Goal: Task Accomplishment & Management: Manage account settings

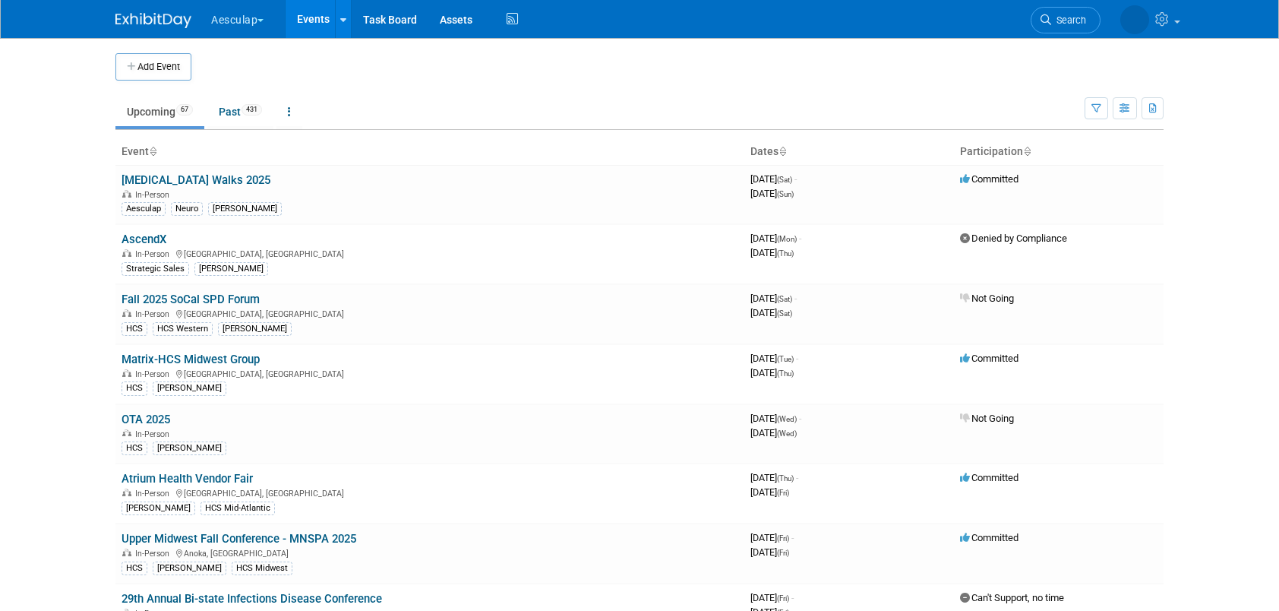
click at [262, 8] on button "Aesculap" at bounding box center [246, 16] width 73 height 33
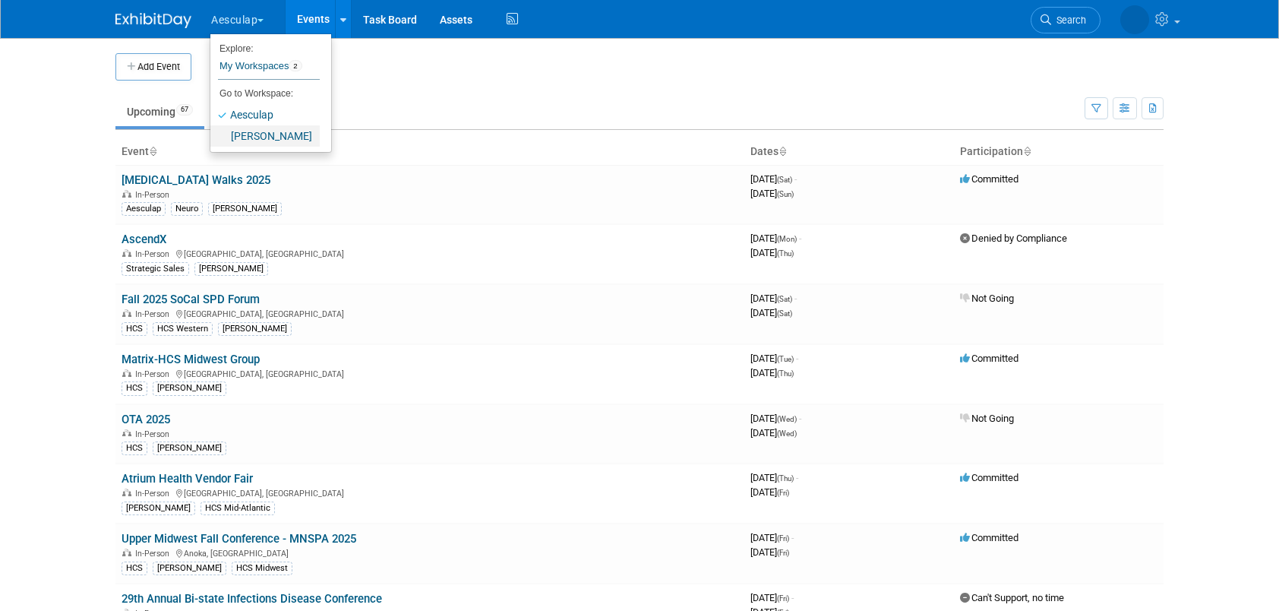
click at [263, 134] on link "[PERSON_NAME]" at bounding box center [264, 135] width 109 height 21
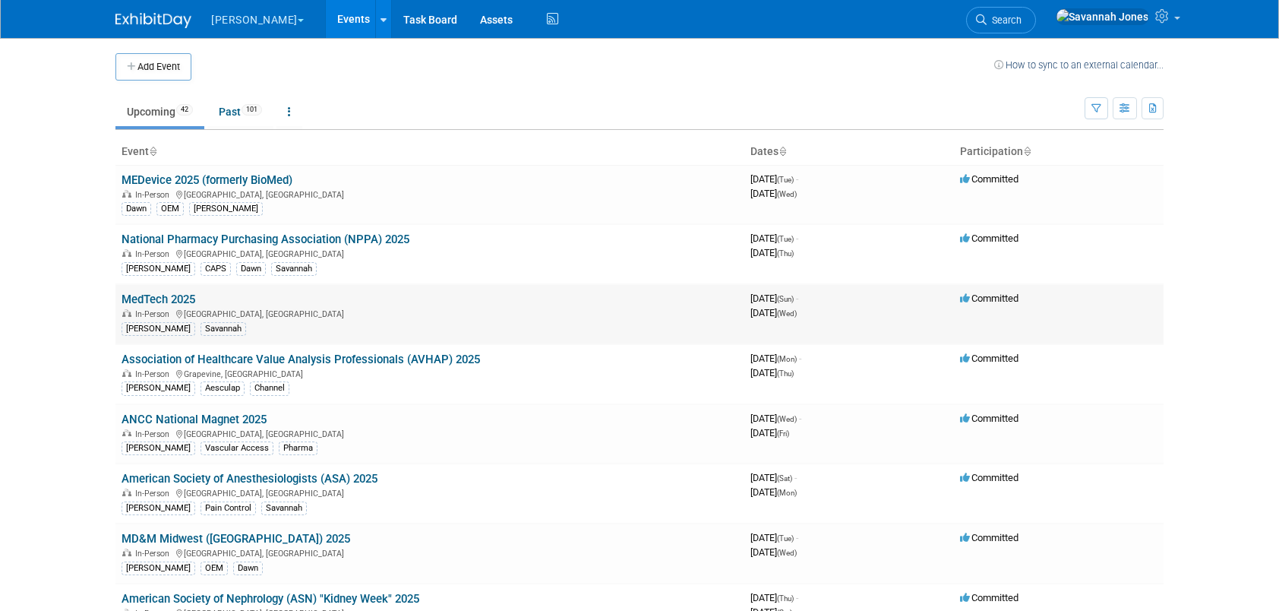
click at [178, 293] on link "MedTech 2025" at bounding box center [158, 299] width 74 height 14
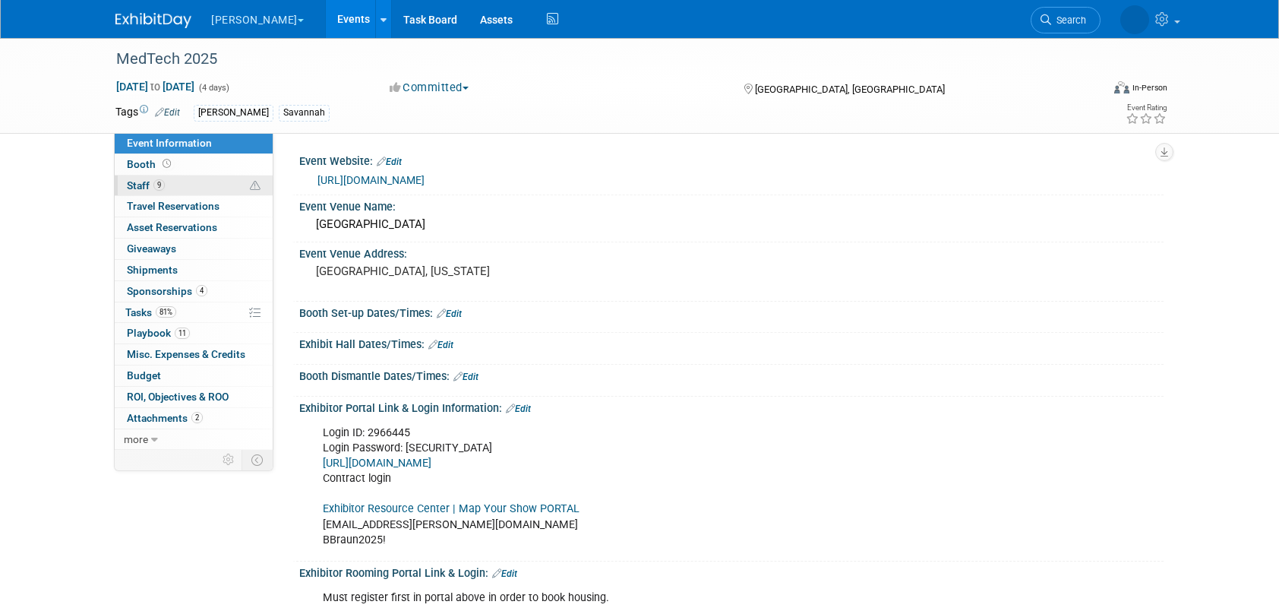
click at [200, 188] on link "9 Staff 9" at bounding box center [194, 185] width 158 height 21
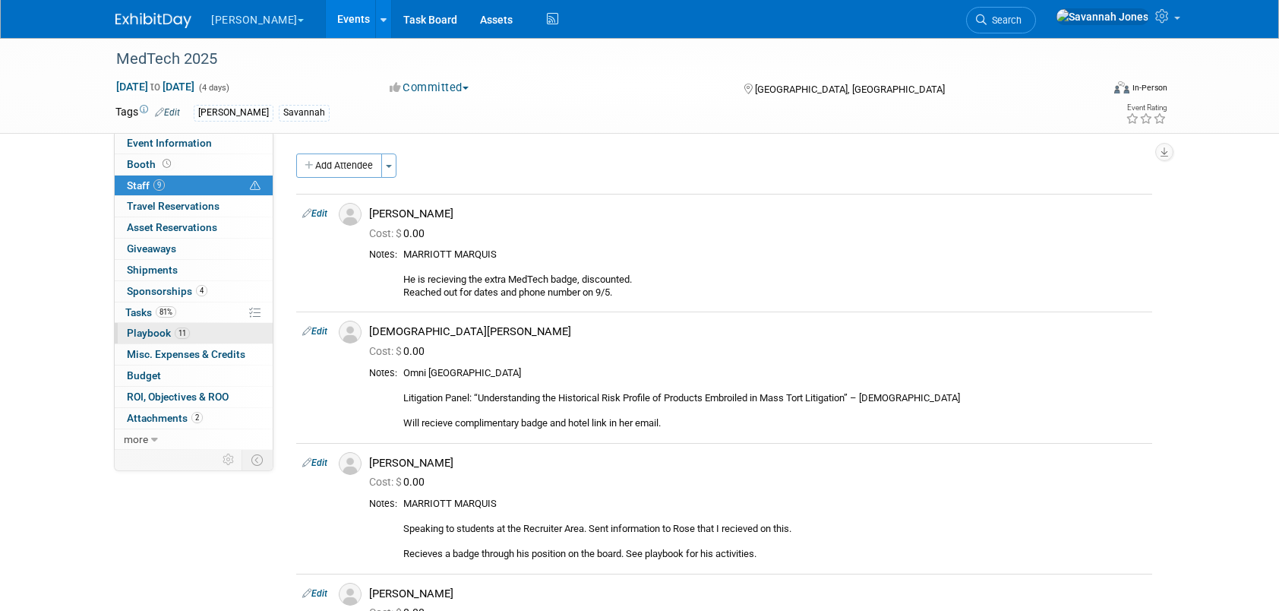
click at [198, 335] on link "11 Playbook 11" at bounding box center [194, 333] width 158 height 21
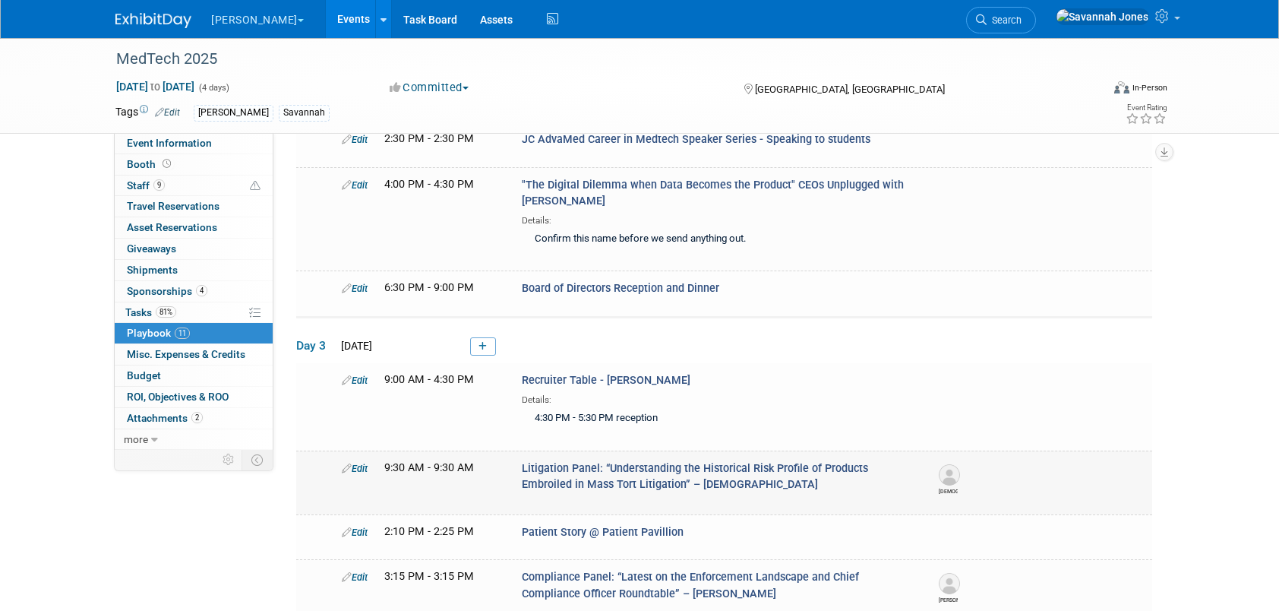
scroll to position [304, 0]
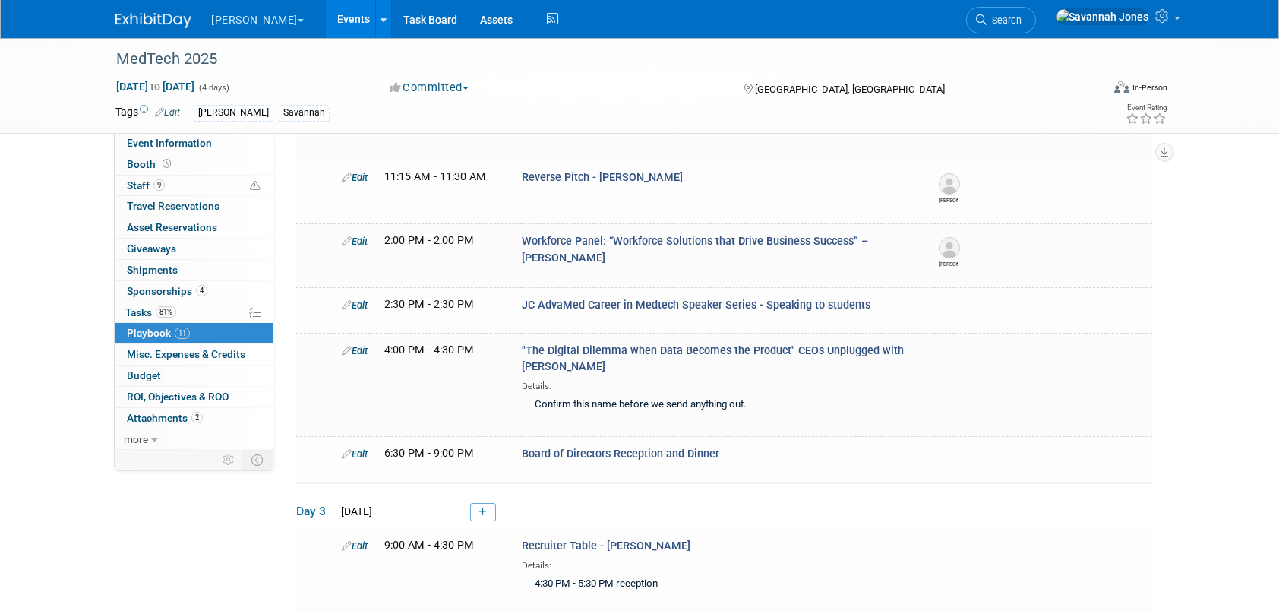
click at [326, 12] on link "Events" at bounding box center [353, 19] width 55 height 38
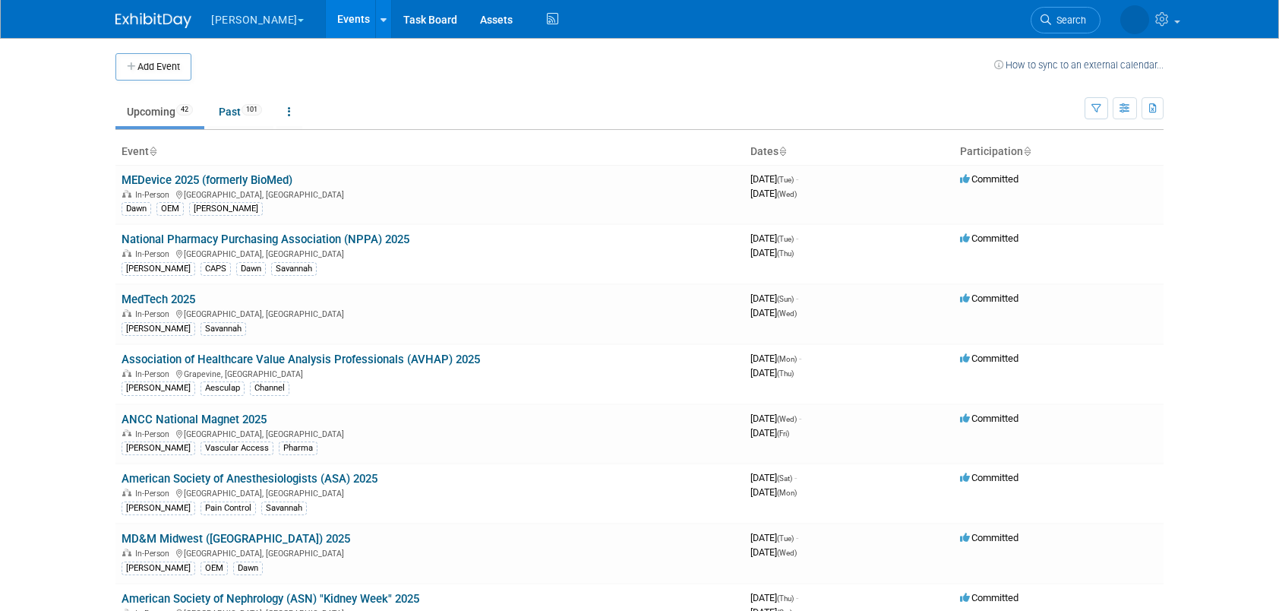
scroll to position [1295, 0]
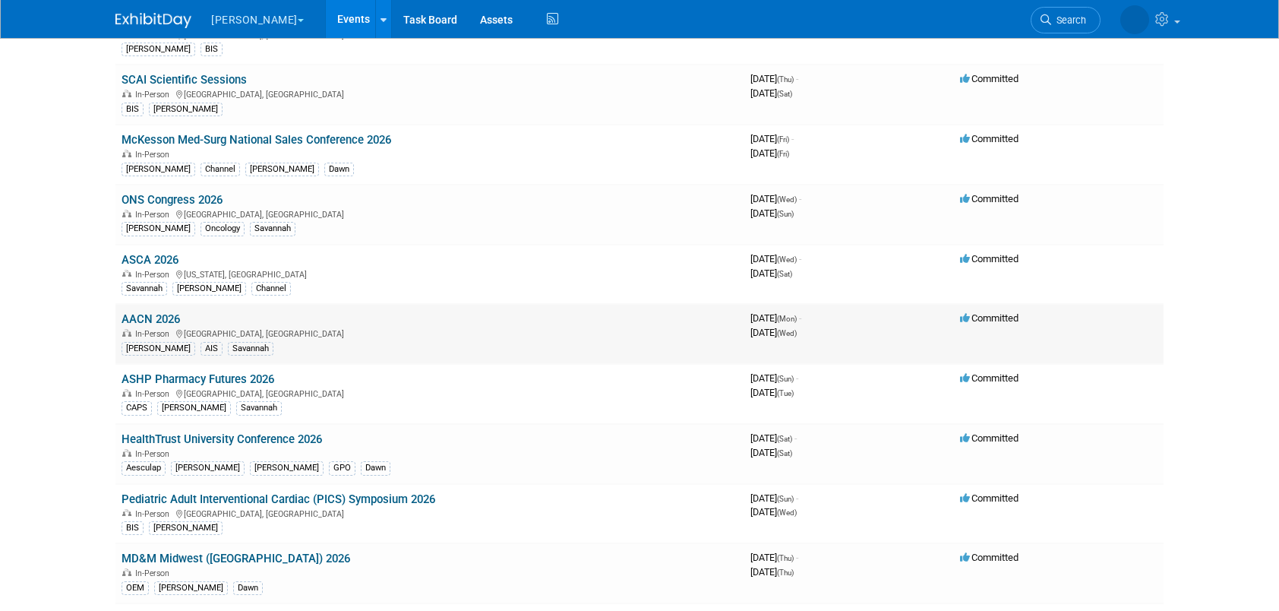
click at [135, 312] on link "AACN 2026" at bounding box center [150, 319] width 58 height 14
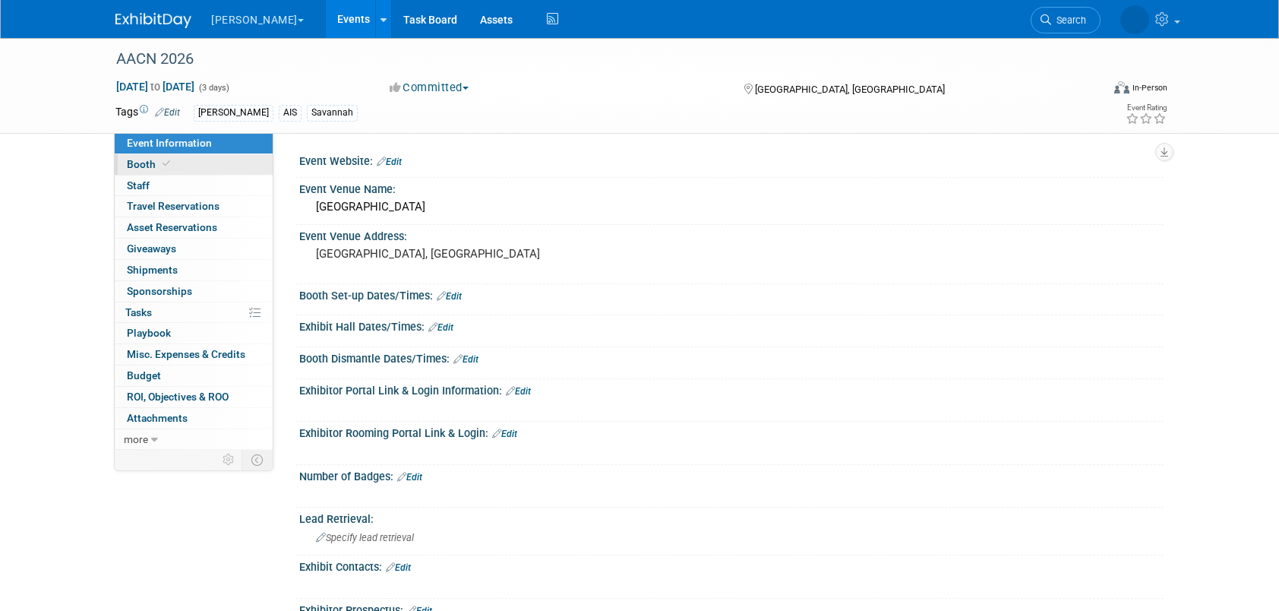
click at [220, 164] on link "Booth" at bounding box center [194, 164] width 158 height 21
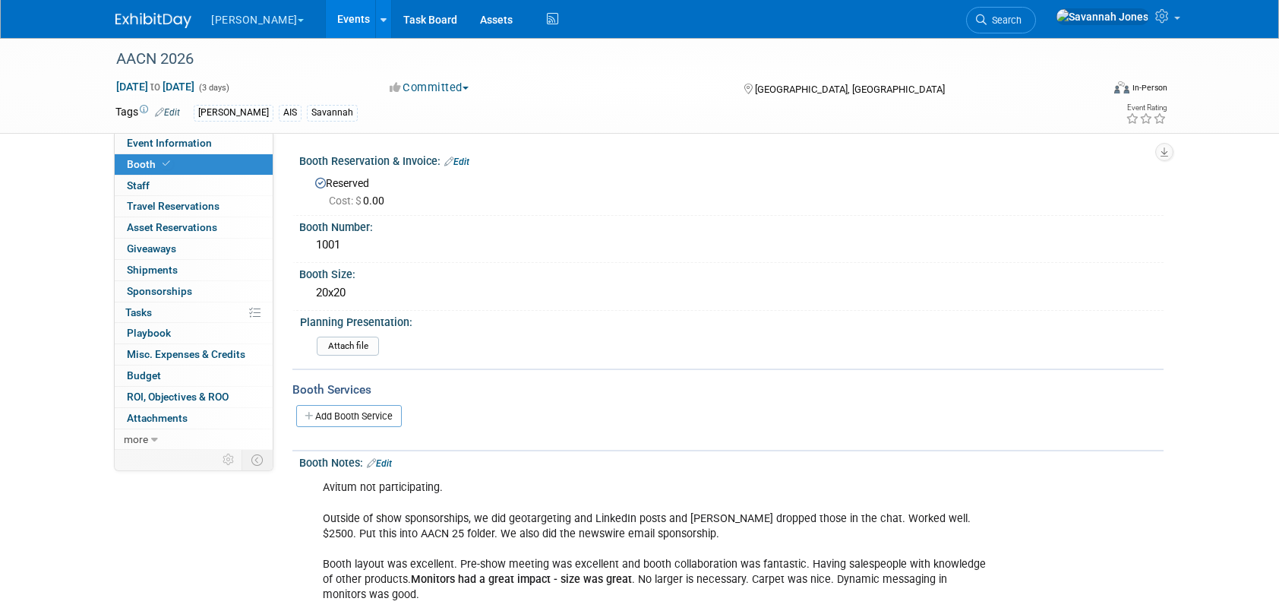
click at [326, 18] on link "Events" at bounding box center [353, 19] width 55 height 38
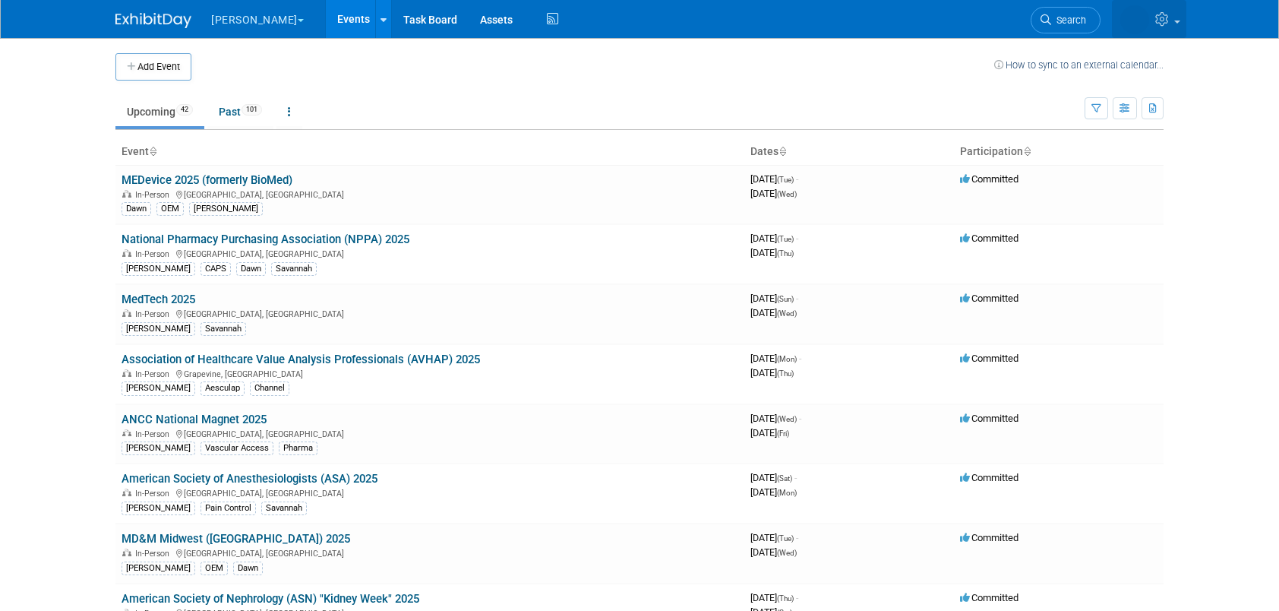
click at [1163, 18] on icon at bounding box center [1163, 19] width 17 height 14
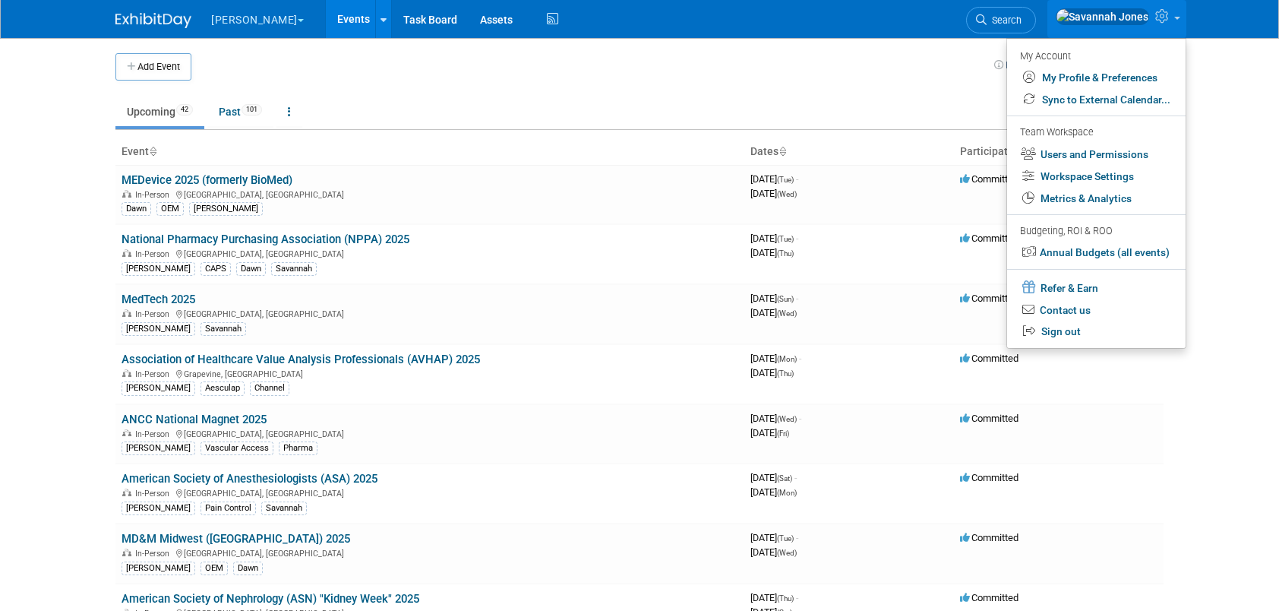
click at [284, 76] on td at bounding box center [592, 66] width 803 height 27
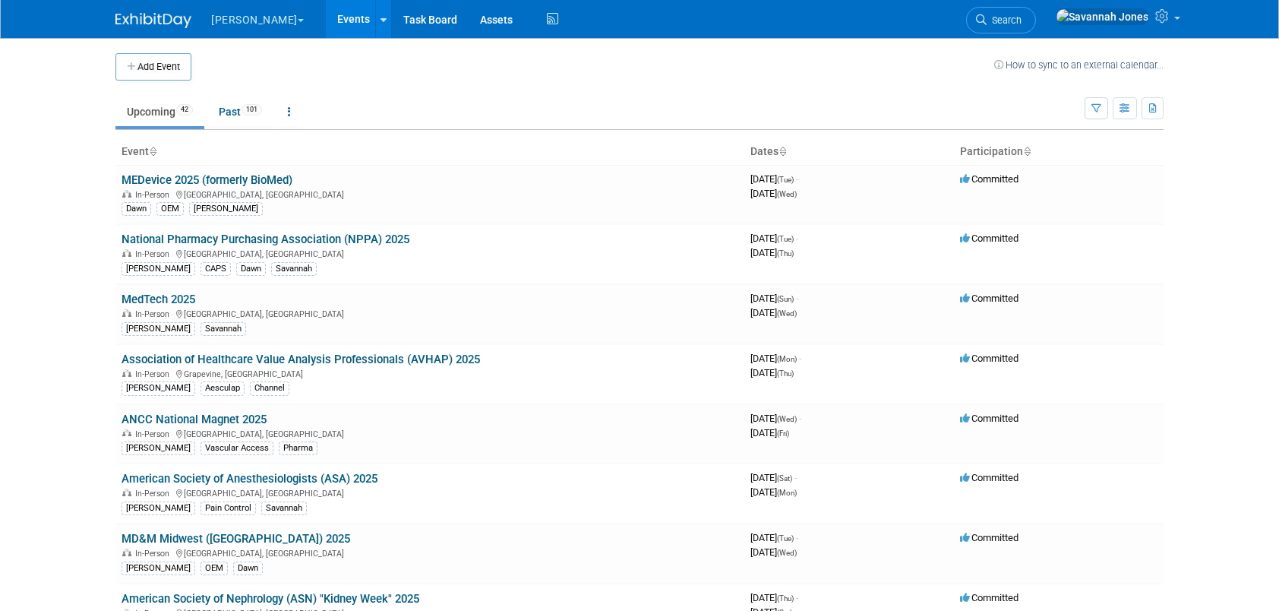
click at [351, 72] on td at bounding box center [592, 66] width 803 height 27
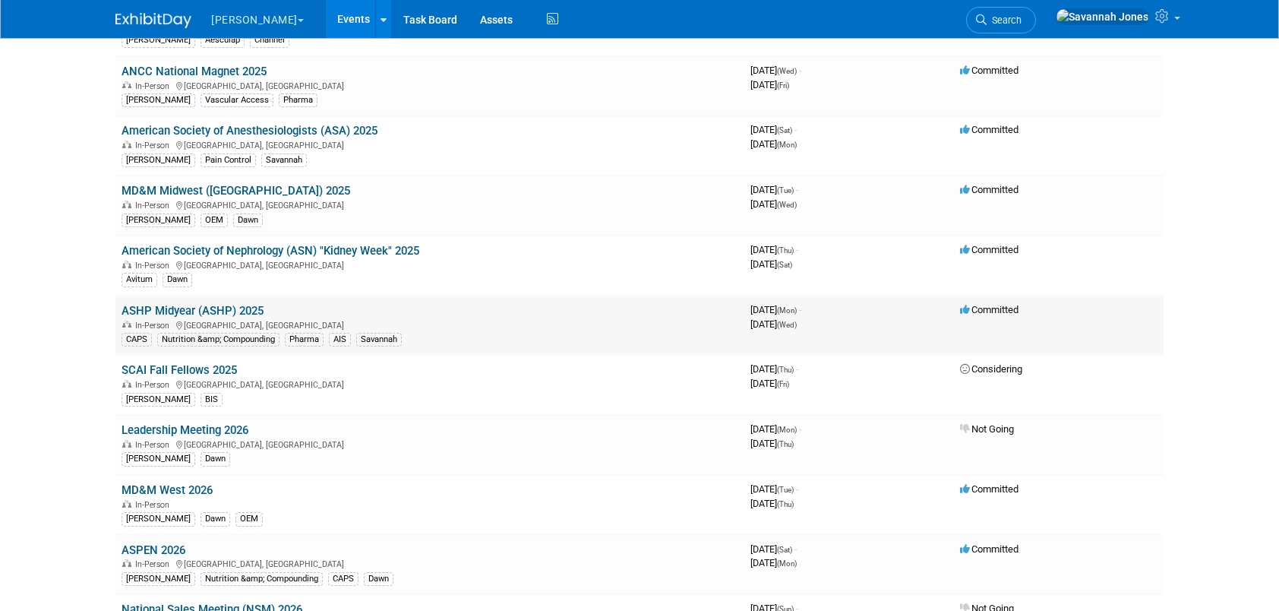
click at [206, 305] on link "ASHP Midyear (ASHP) 2025" at bounding box center [192, 311] width 142 height 14
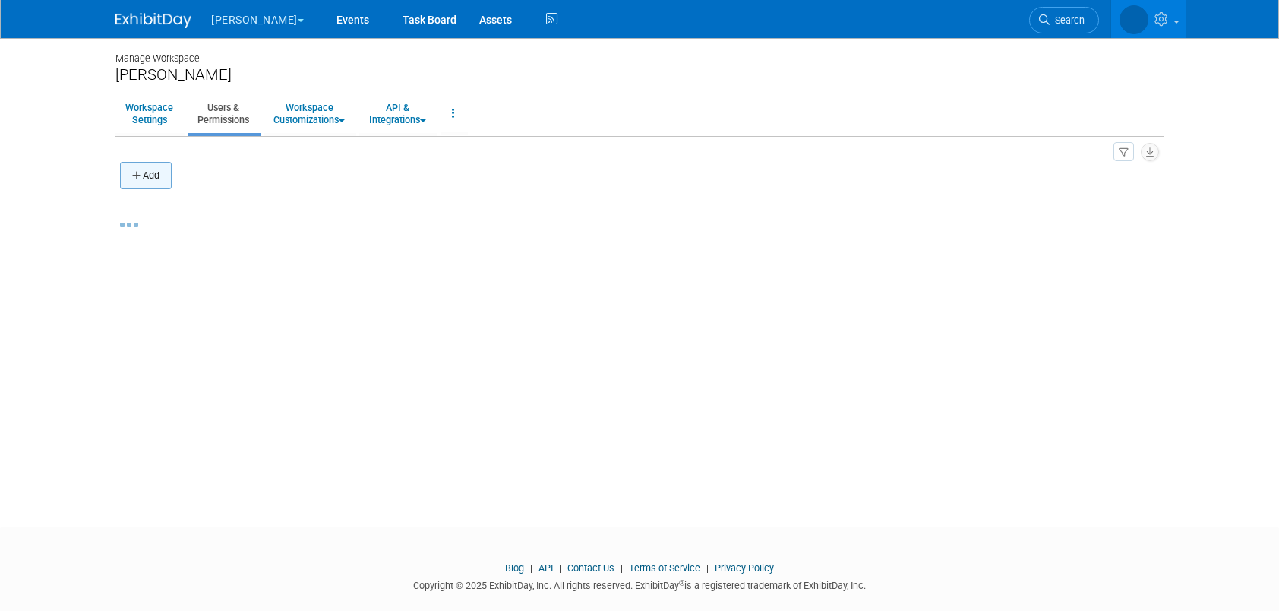
click at [143, 176] on button "Add" at bounding box center [146, 175] width 52 height 27
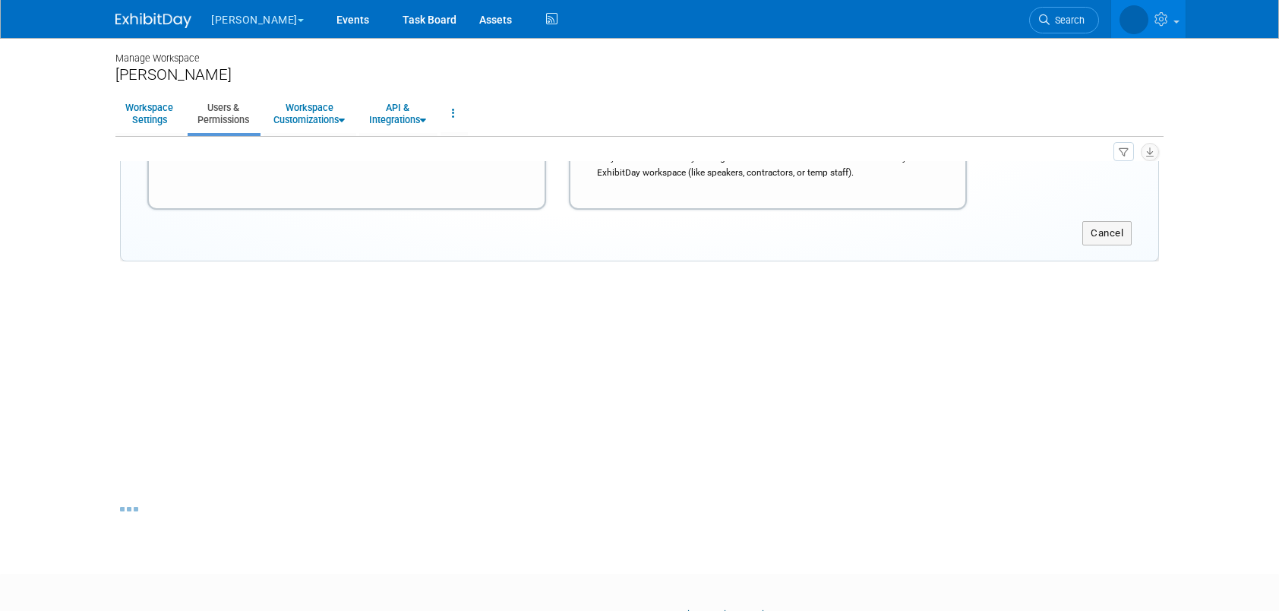
click at [730, 77] on div at bounding box center [768, 60] width 358 height 33
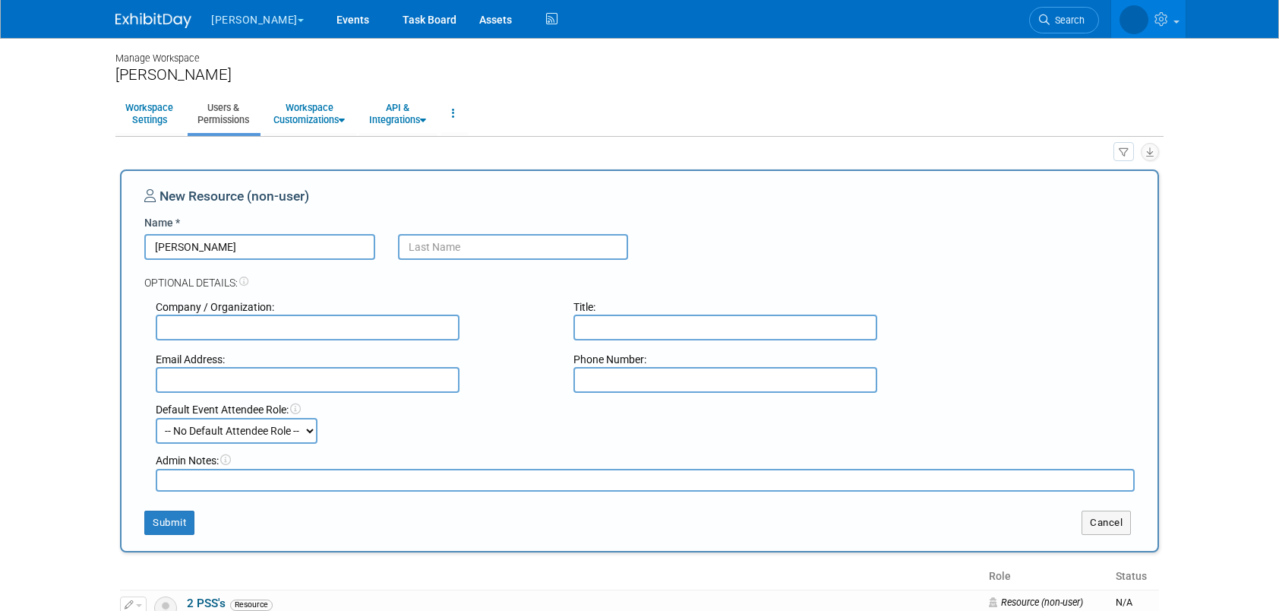
type input "Christine"
type input "Caspari"
click at [184, 523] on button "Submit" at bounding box center [169, 522] width 50 height 24
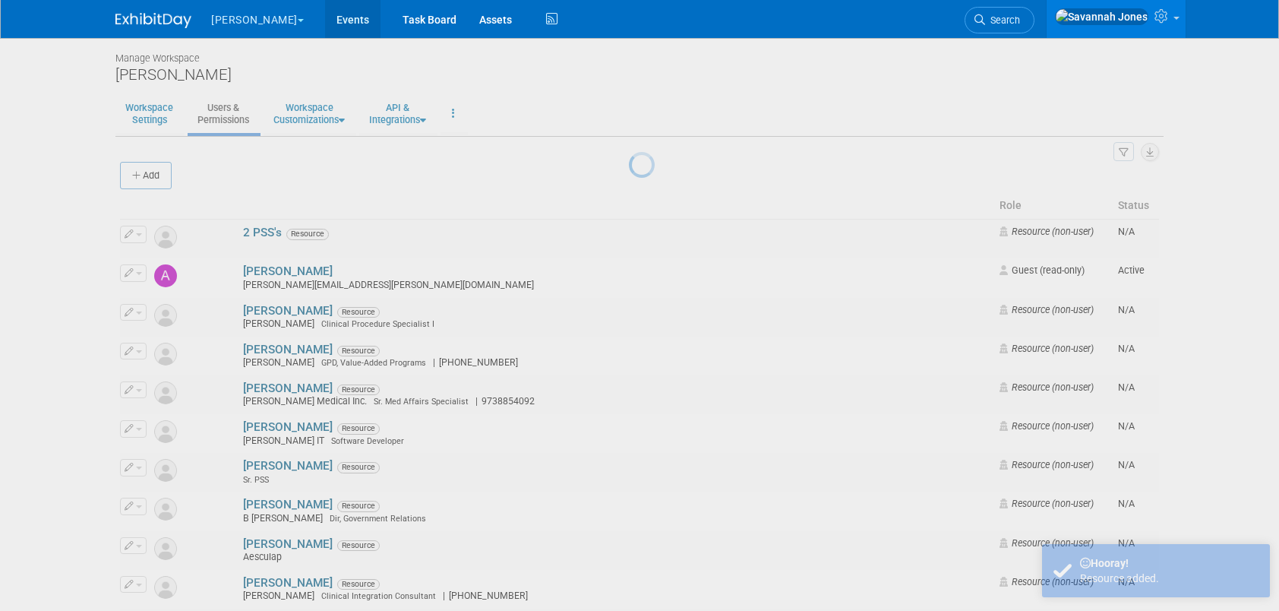
click at [325, 21] on link "Events" at bounding box center [352, 19] width 55 height 38
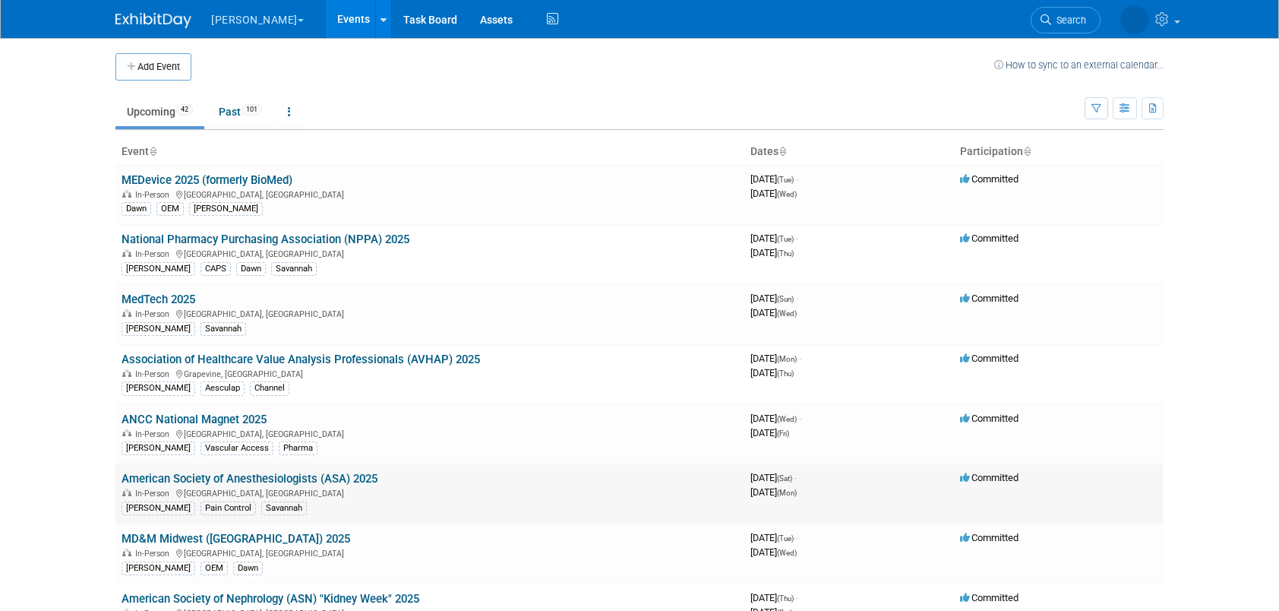
click at [310, 464] on td "American Society of Anesthesiologists (ASA) 2025 In-Person San Antonio, TX B. B…" at bounding box center [429, 493] width 629 height 60
click at [313, 472] on link "American Society of Anesthesiologists (ASA) 2025" at bounding box center [249, 479] width 256 height 14
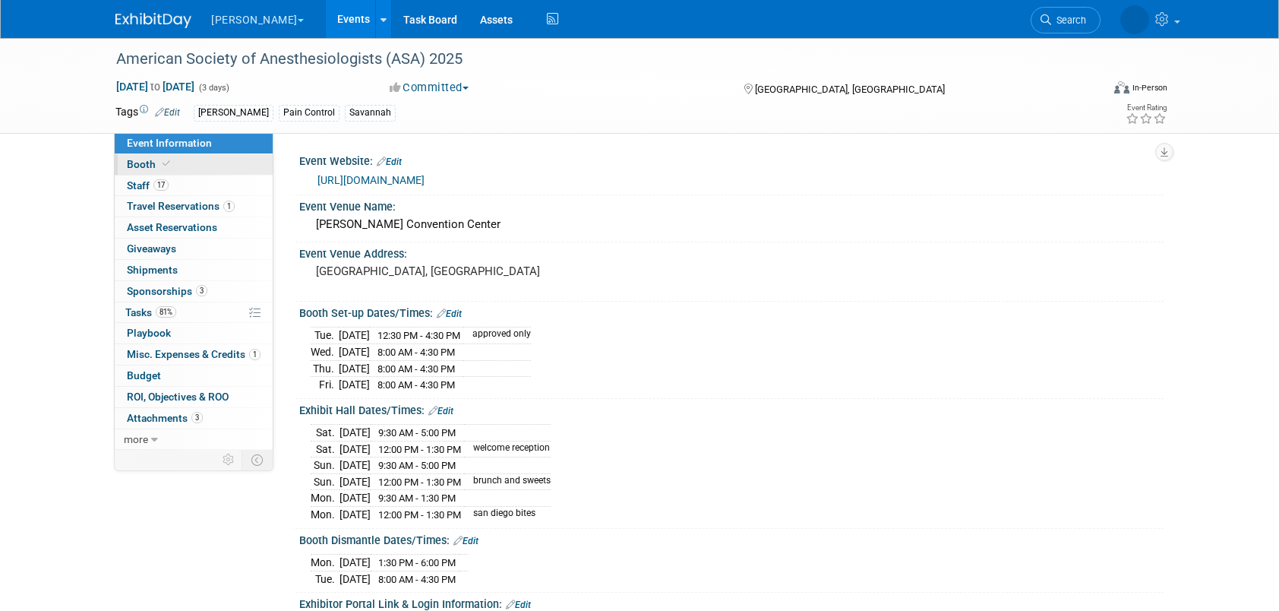
click at [235, 166] on link "Booth" at bounding box center [194, 164] width 158 height 21
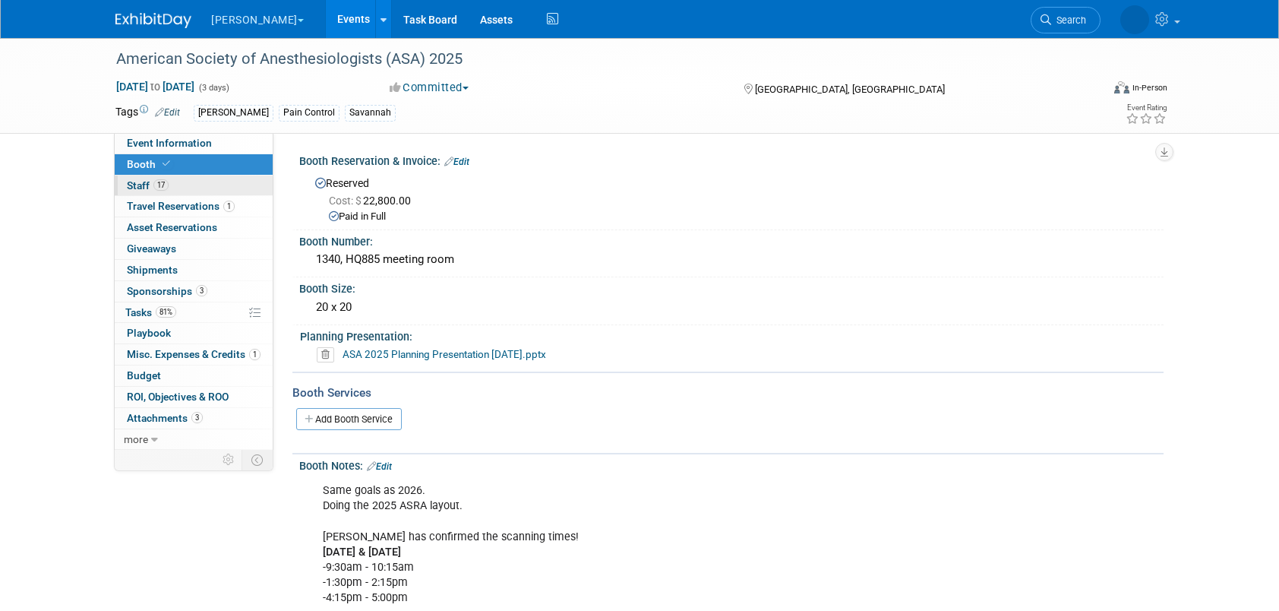
click at [229, 178] on link "17 Staff 17" at bounding box center [194, 185] width 158 height 21
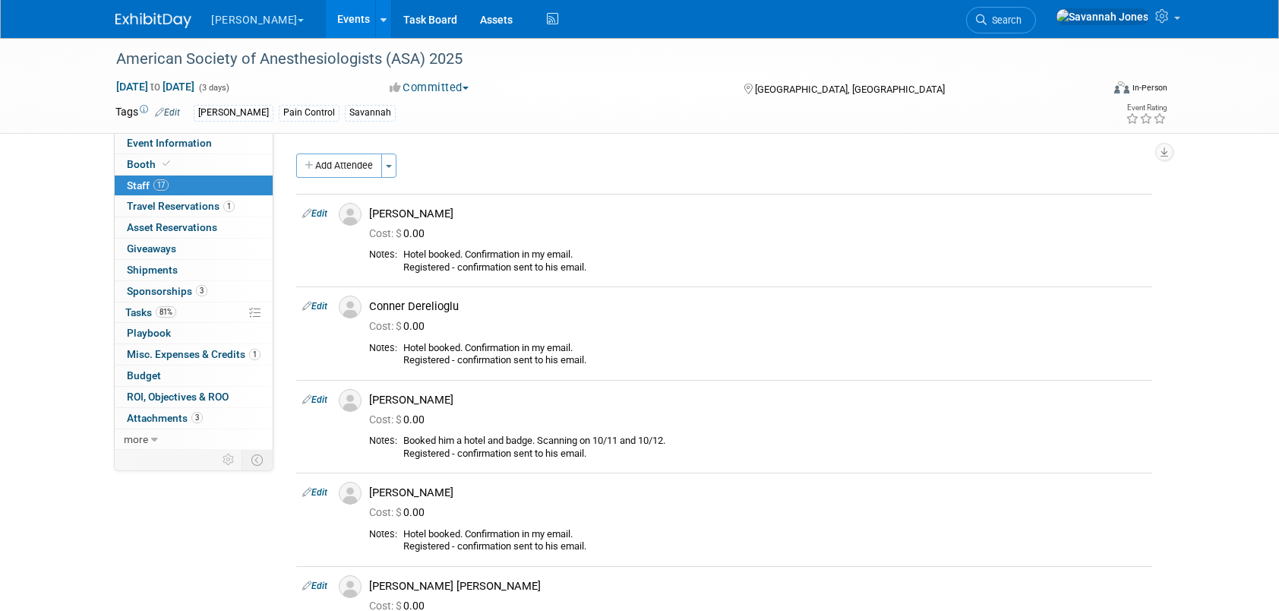
click at [352, 164] on button "Add Attendee" at bounding box center [339, 165] width 86 height 24
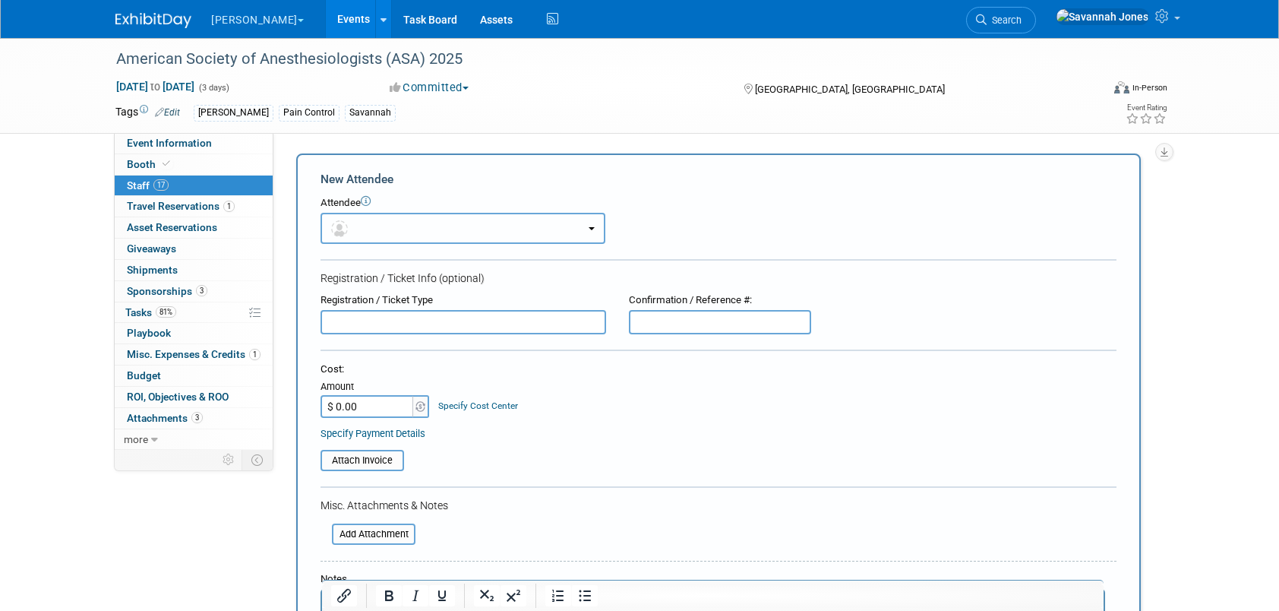
click at [439, 219] on button "button" at bounding box center [462, 228] width 285 height 31
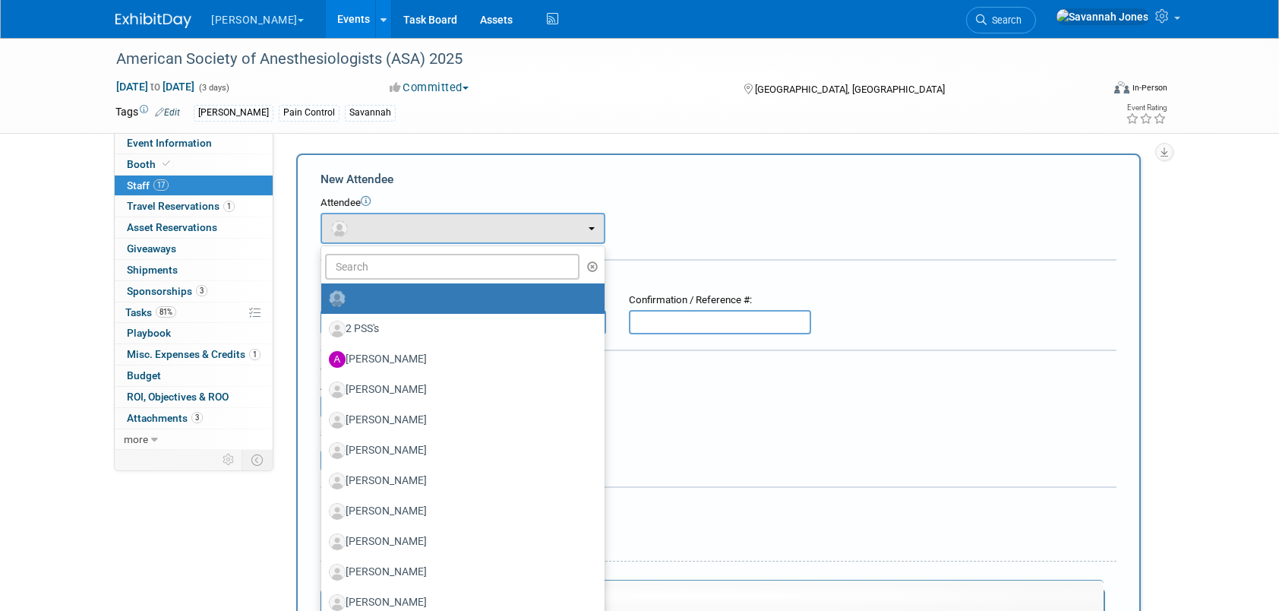
click at [453, 251] on ul "2 PSS's Aaron Evans Addie Walsh Aime Lenz Akshar Patel" at bounding box center [462, 548] width 285 height 607
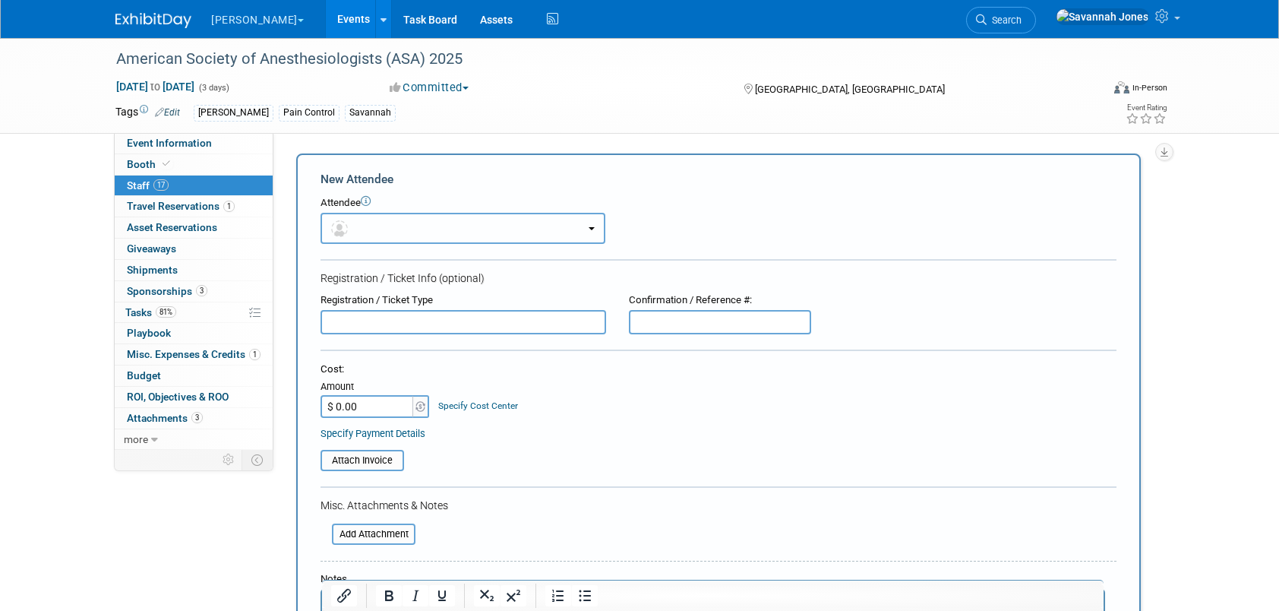
click at [417, 214] on button "button" at bounding box center [462, 228] width 285 height 31
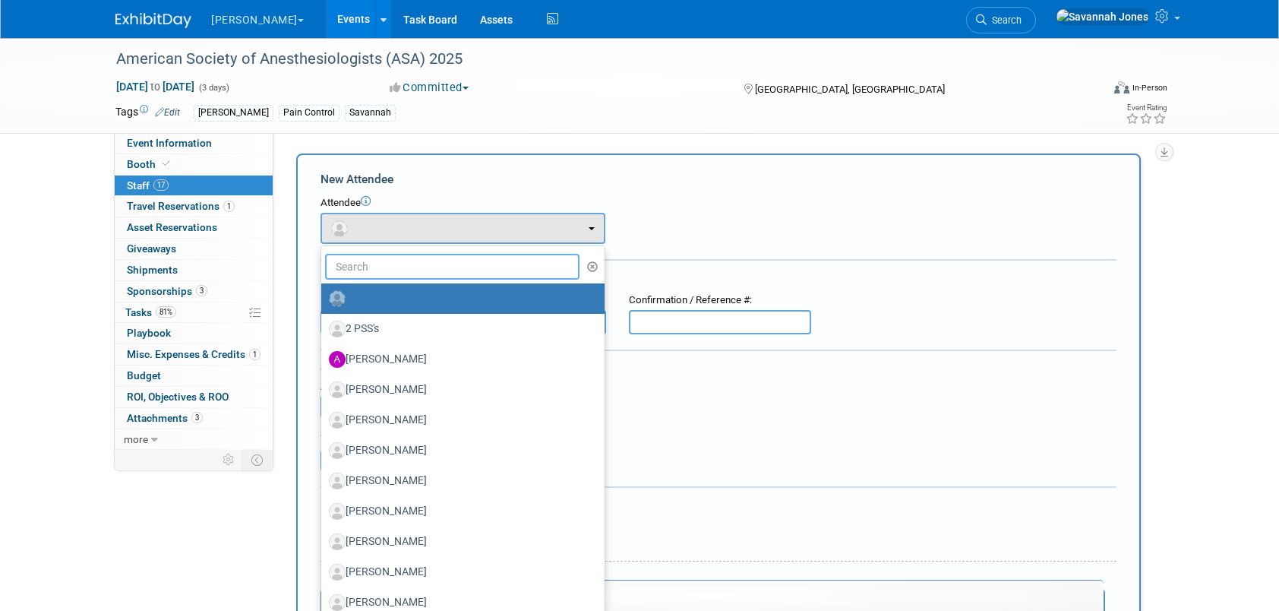
click at [416, 255] on input "text" at bounding box center [452, 267] width 254 height 26
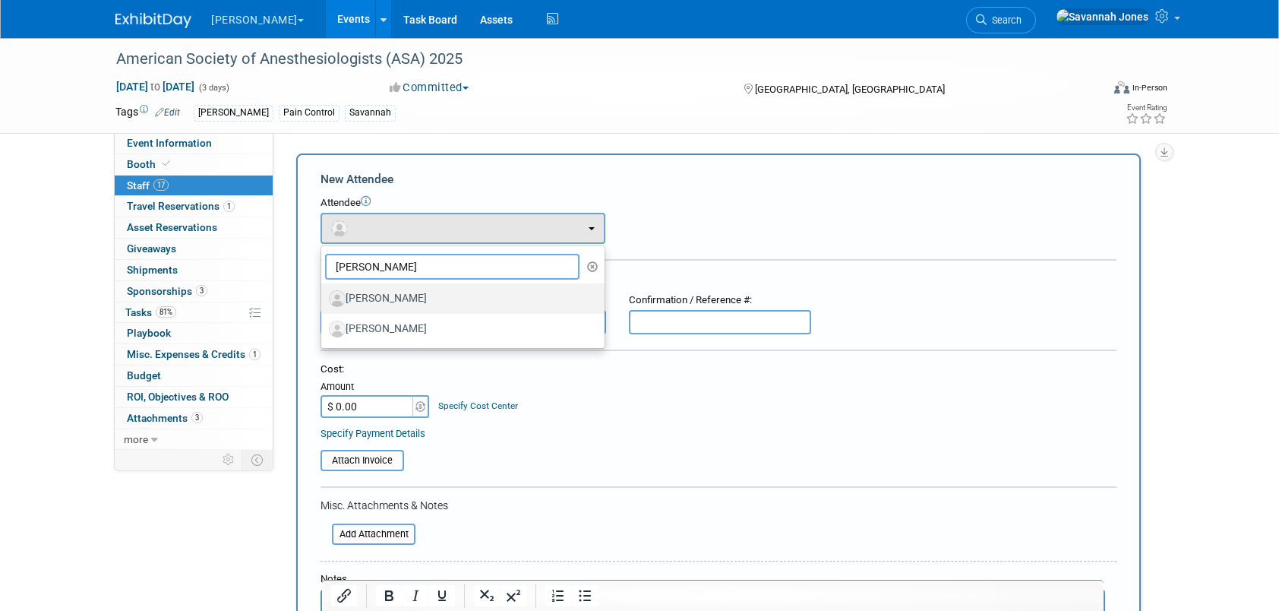
type input "christin"
click at [482, 298] on label "Christine Caspari" at bounding box center [459, 298] width 260 height 24
click at [323, 298] on input "[PERSON_NAME]" at bounding box center [319, 297] width 10 height 10
select select "3fe6da1f-b19b-4064-8c50-0a72a5e65872"
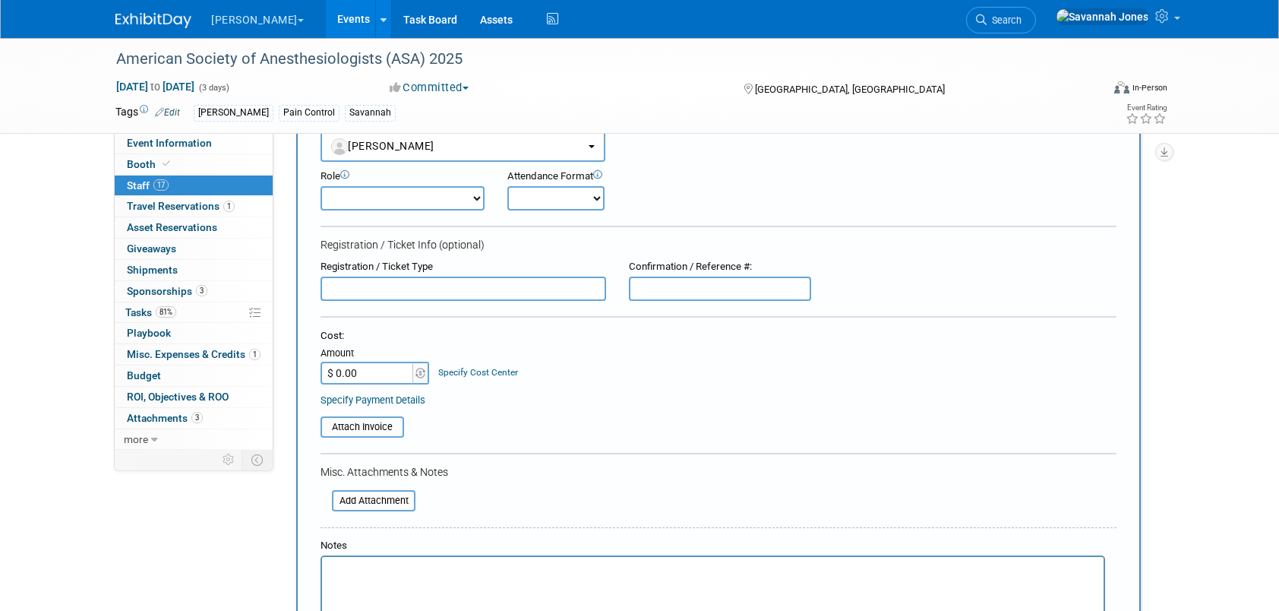
scroll to position [228, 0]
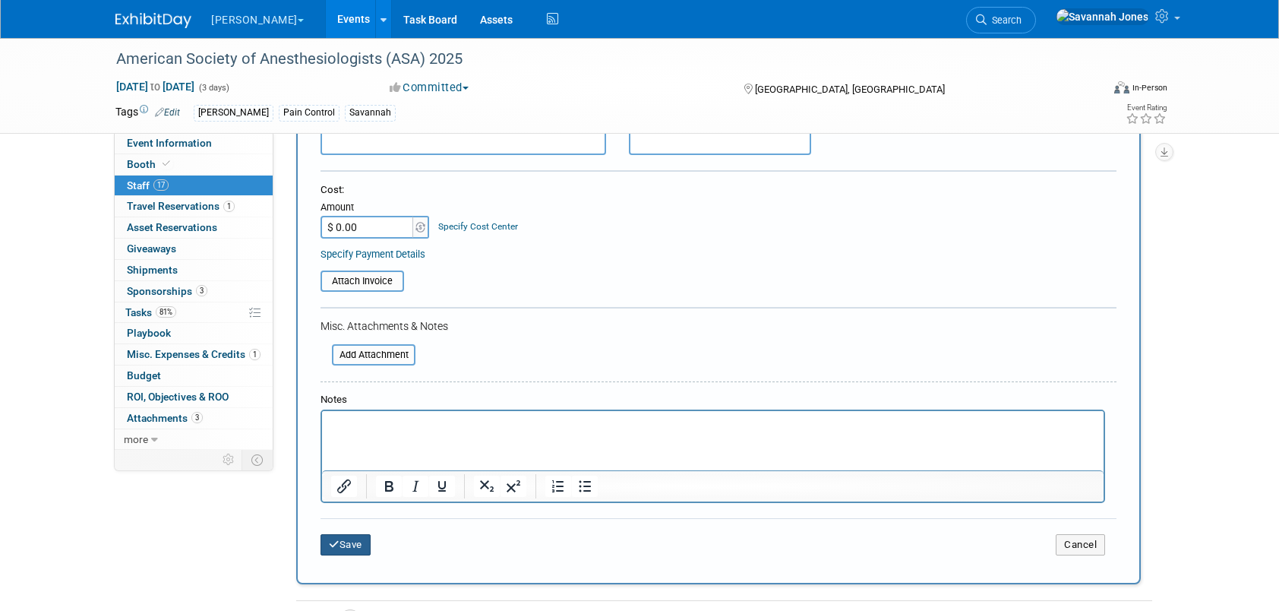
click at [341, 542] on button "Save" at bounding box center [345, 544] width 50 height 21
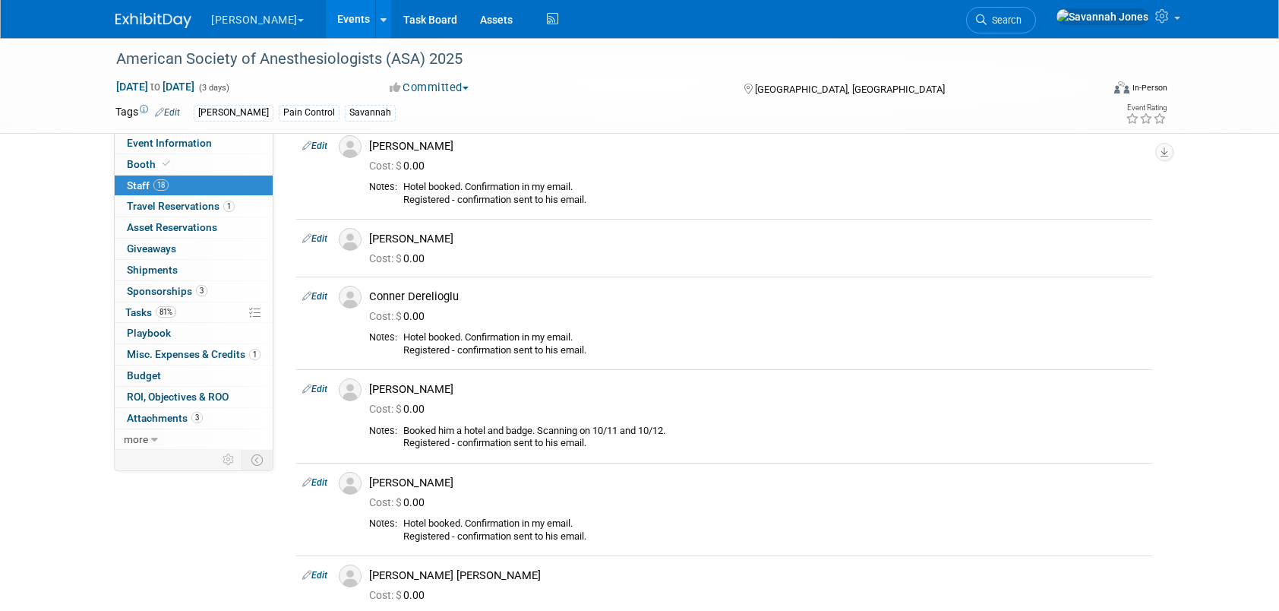
scroll to position [0, 0]
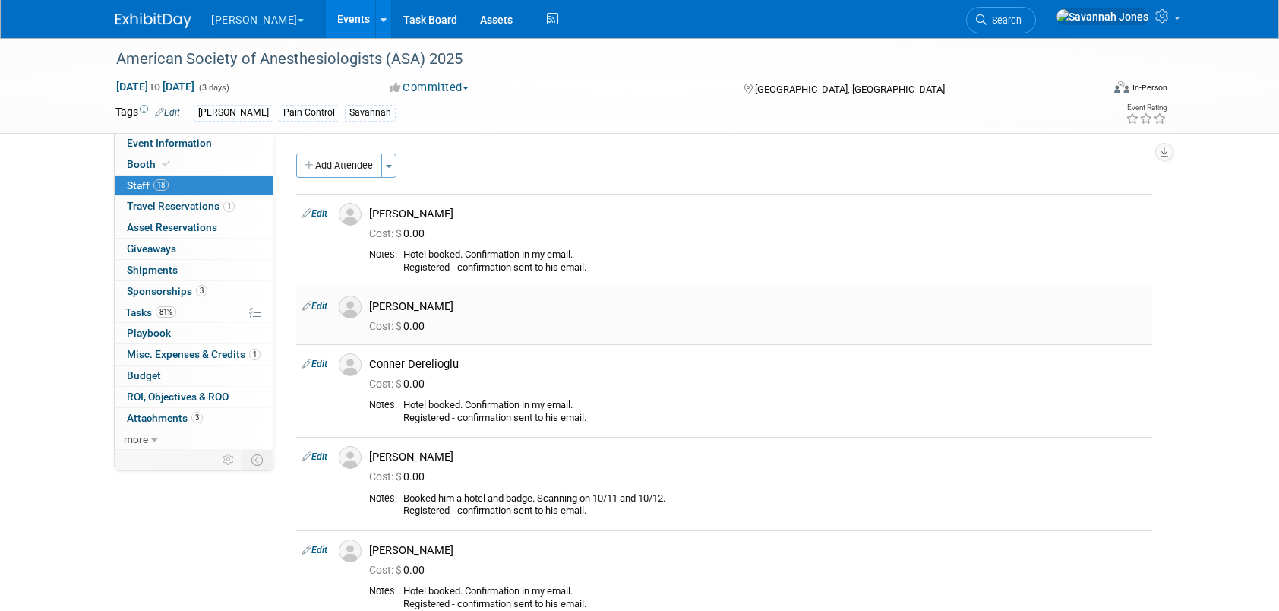
click at [315, 304] on link "Edit" at bounding box center [314, 306] width 25 height 11
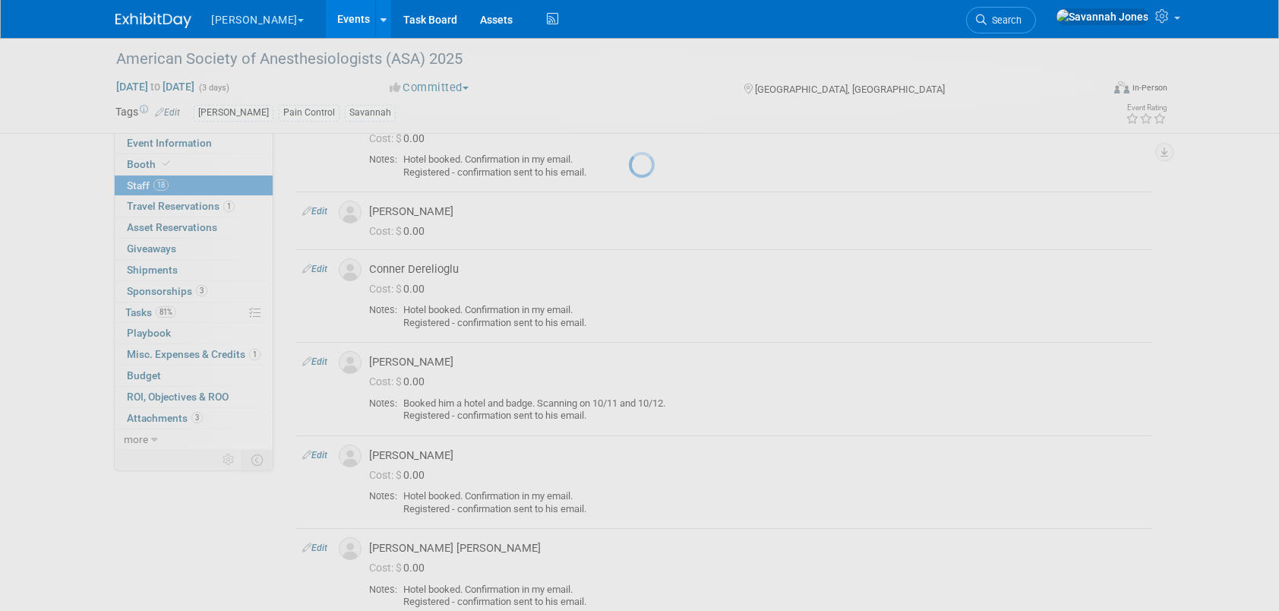
select select "3fe6da1f-b19b-4064-8c50-0a72a5e65872"
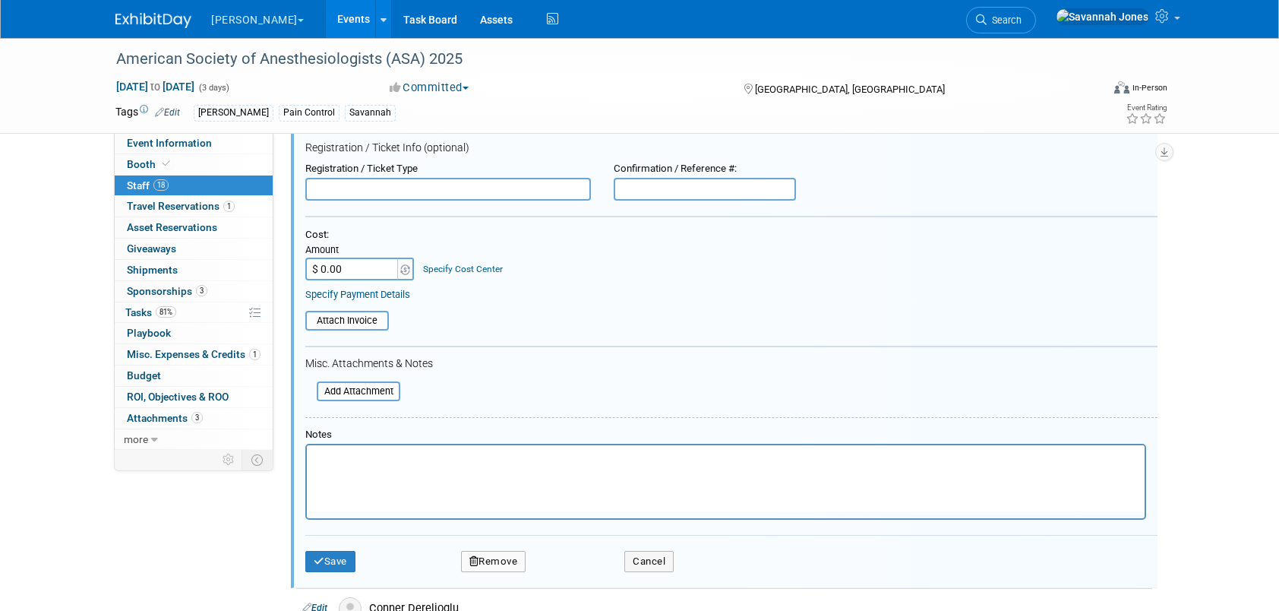
scroll to position [320, 0]
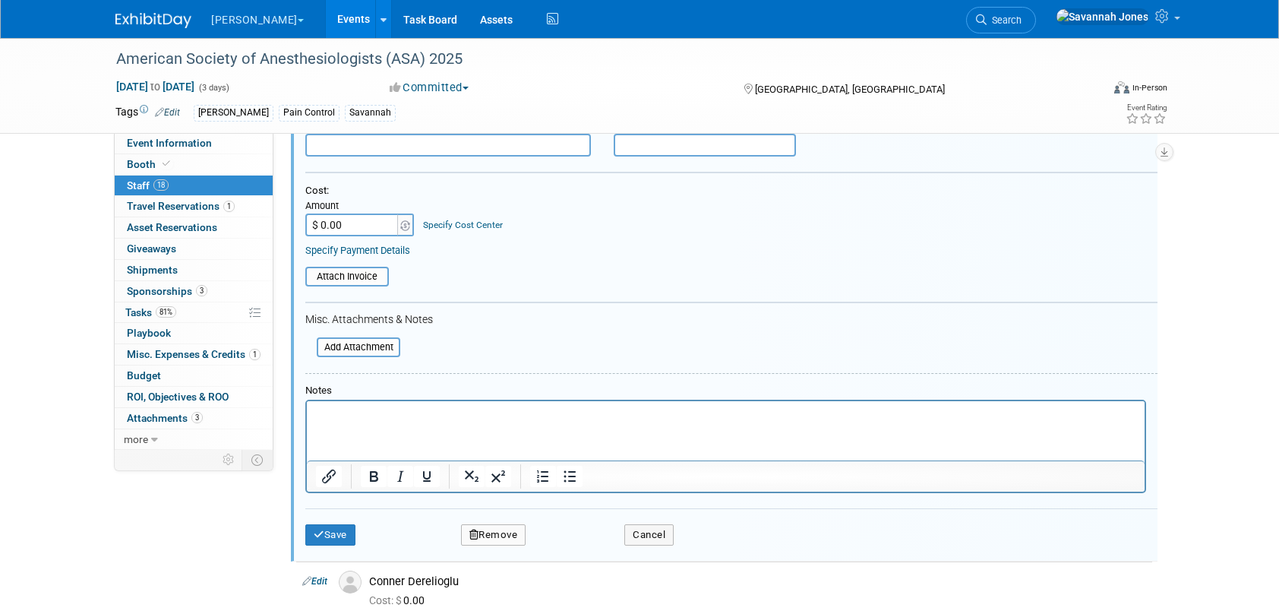
click at [439, 421] on html at bounding box center [726, 410] width 838 height 21
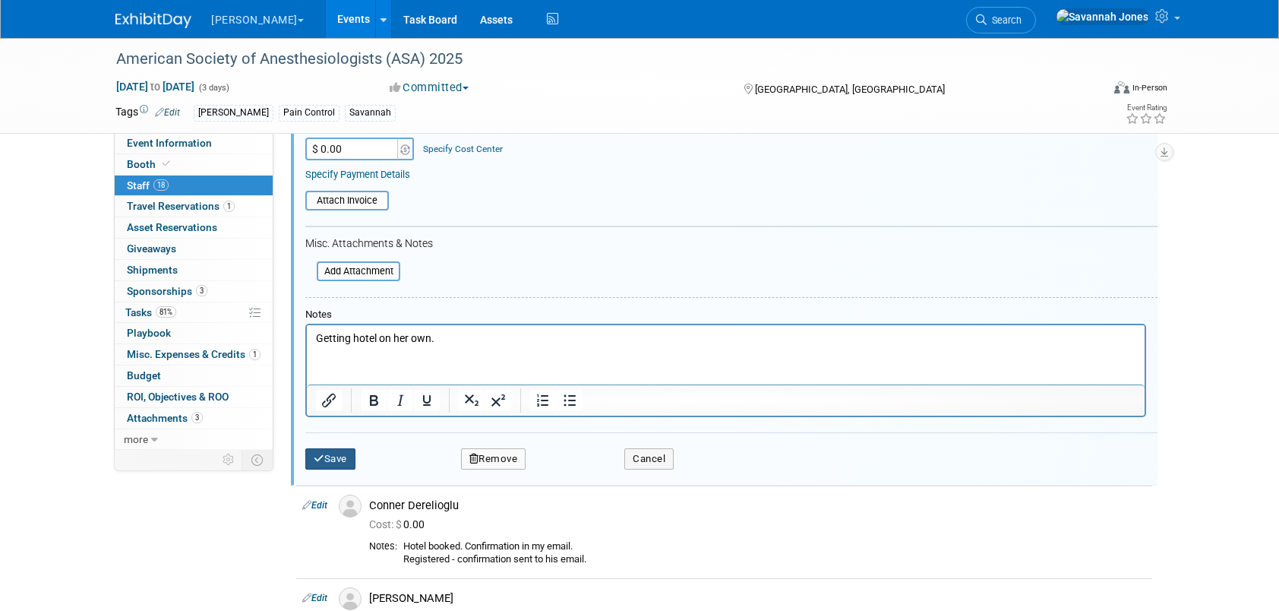
click at [341, 456] on button "Save" at bounding box center [330, 458] width 50 height 21
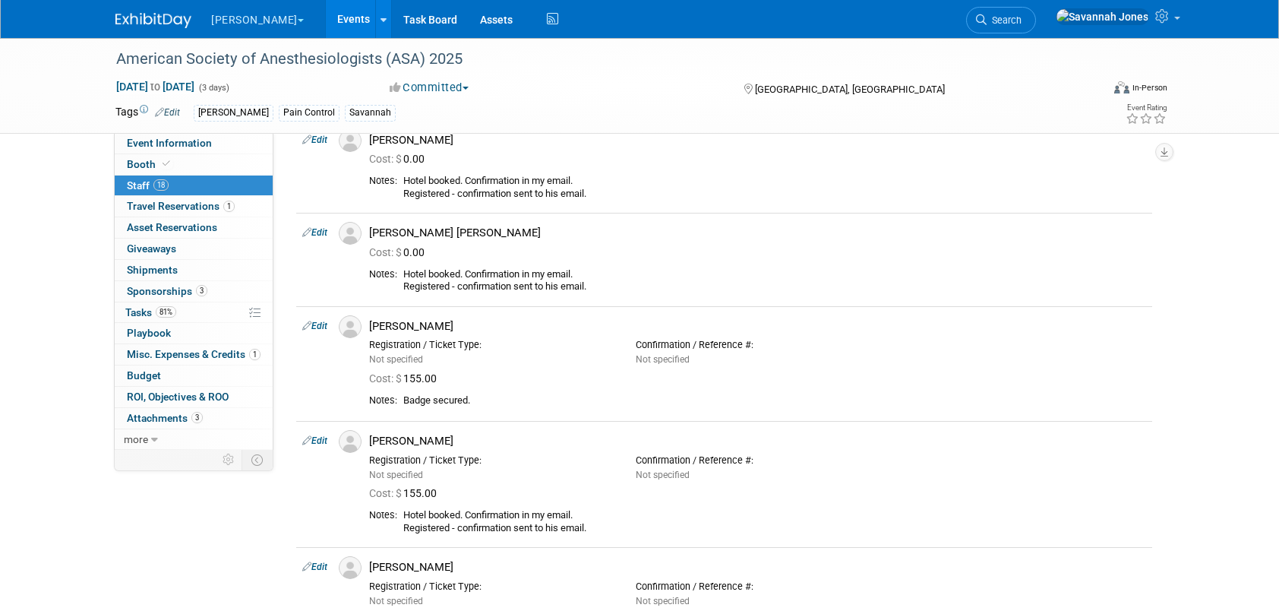
scroll to position [396, 0]
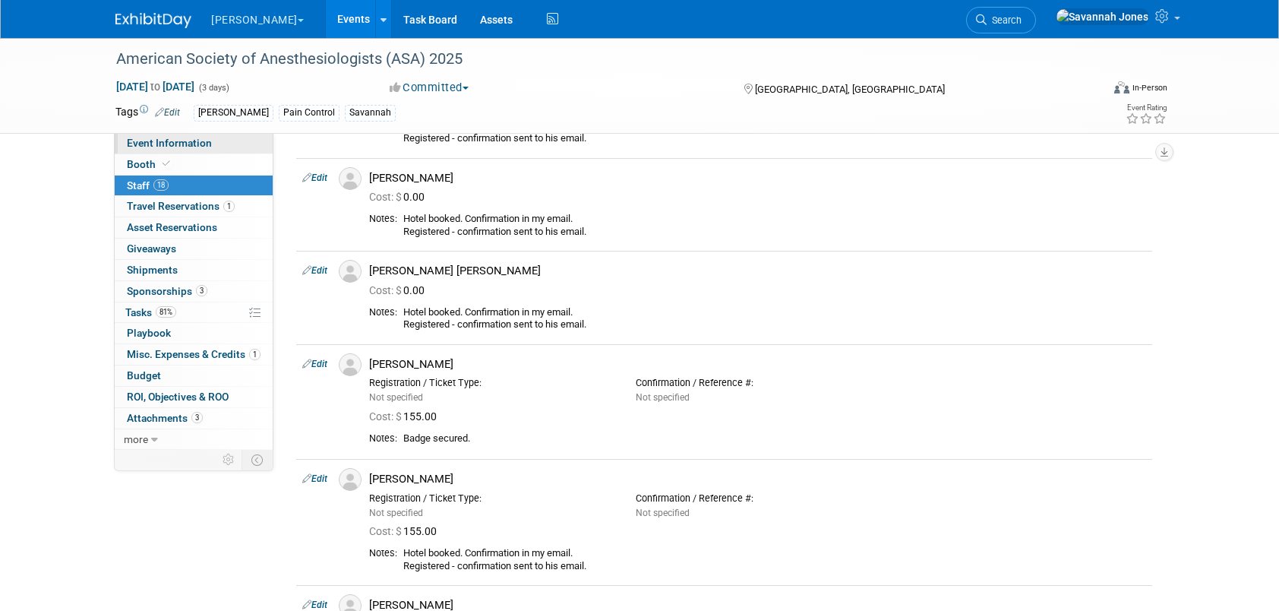
click at [205, 140] on span "Event Information" at bounding box center [169, 143] width 85 height 12
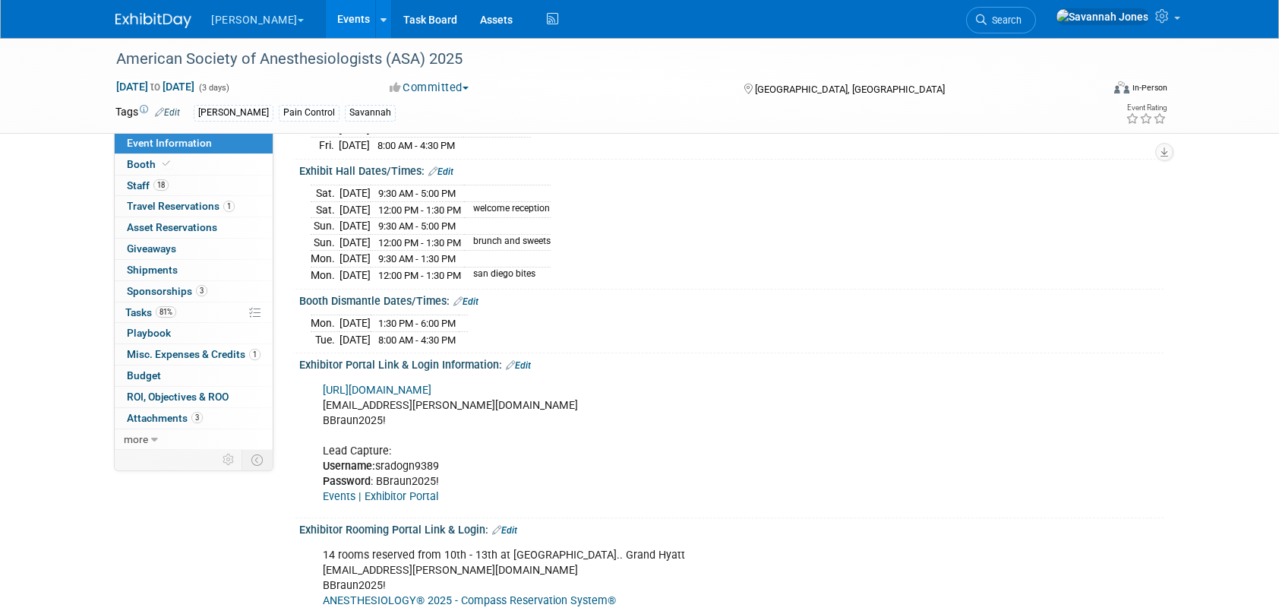
scroll to position [304, 0]
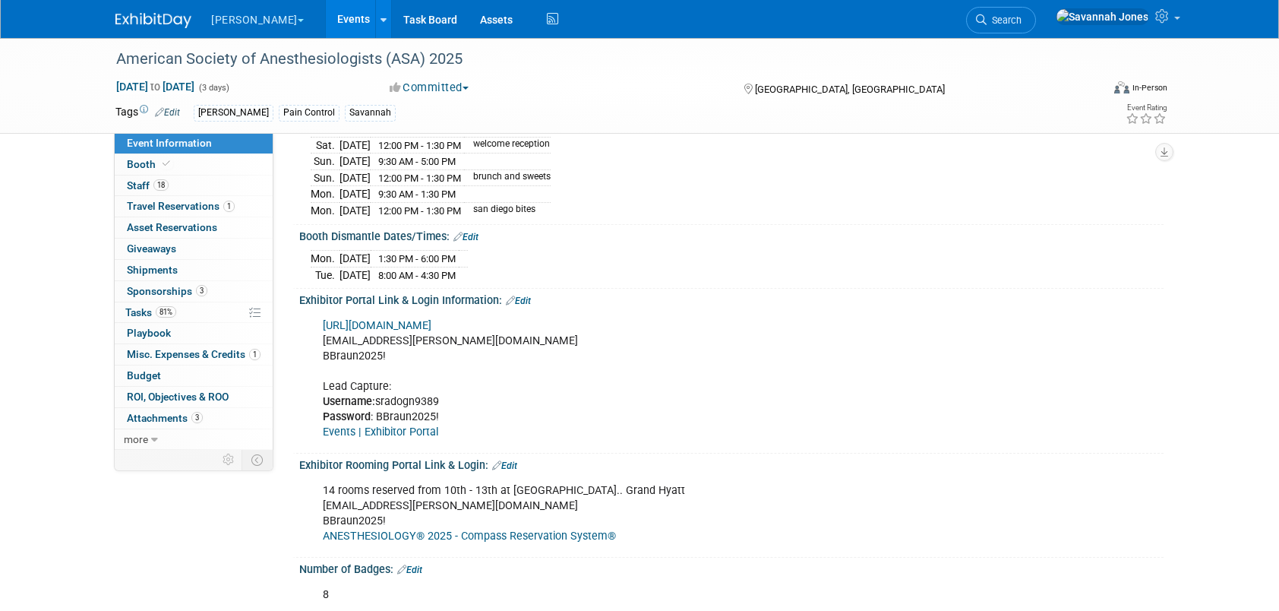
click at [431, 319] on link "https://ANES2025.exh.mapyourshow.com/" at bounding box center [377, 325] width 109 height 13
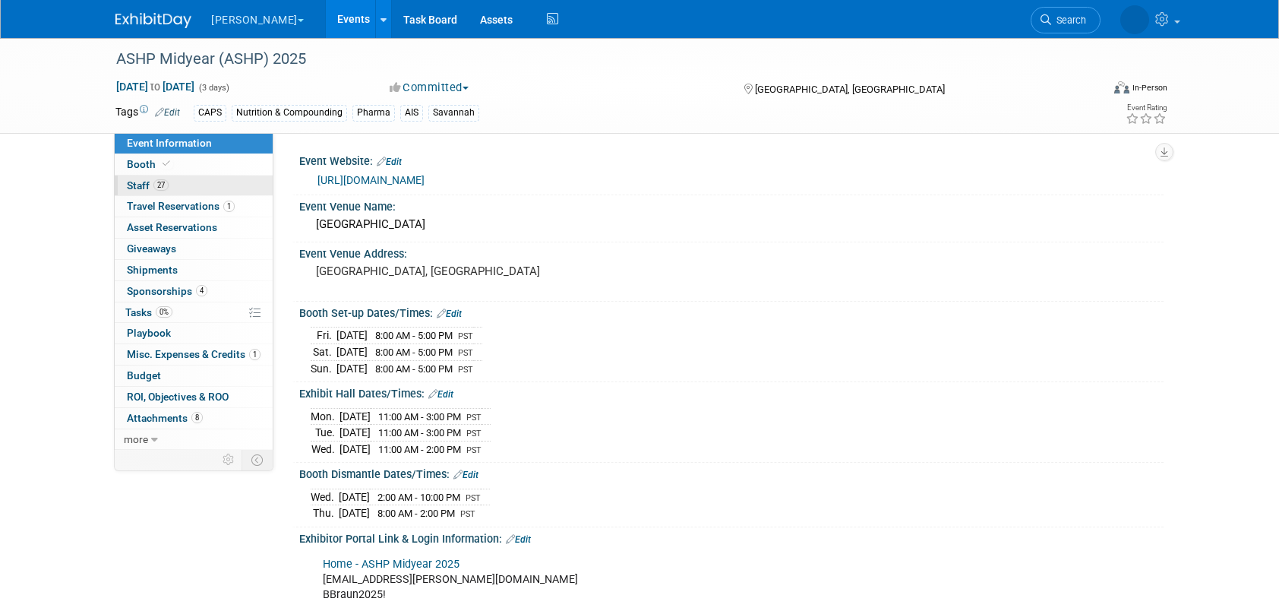
click at [204, 178] on link "27 Staff 27" at bounding box center [194, 185] width 158 height 21
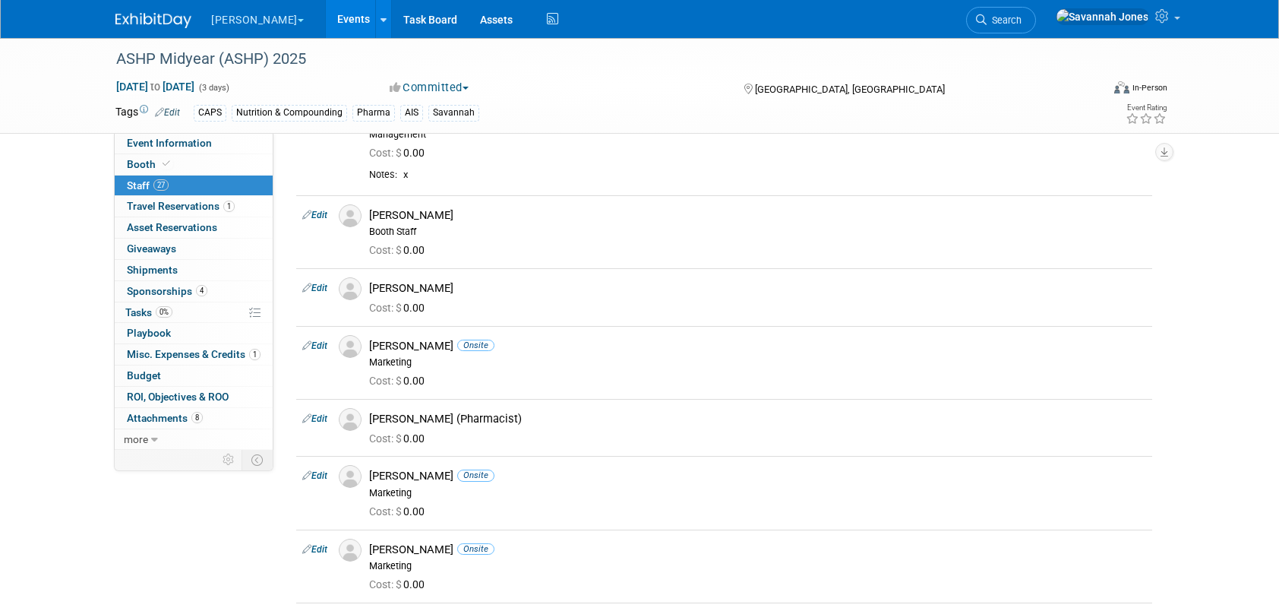
scroll to position [554, 0]
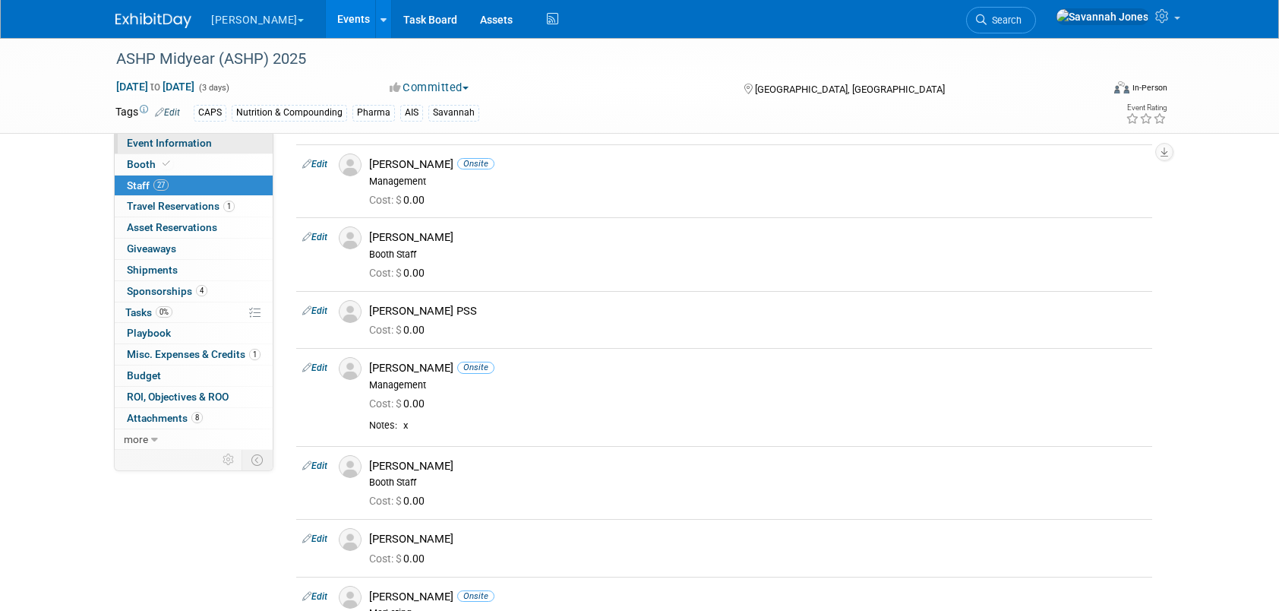
click at [194, 142] on span "Event Information" at bounding box center [169, 143] width 85 height 12
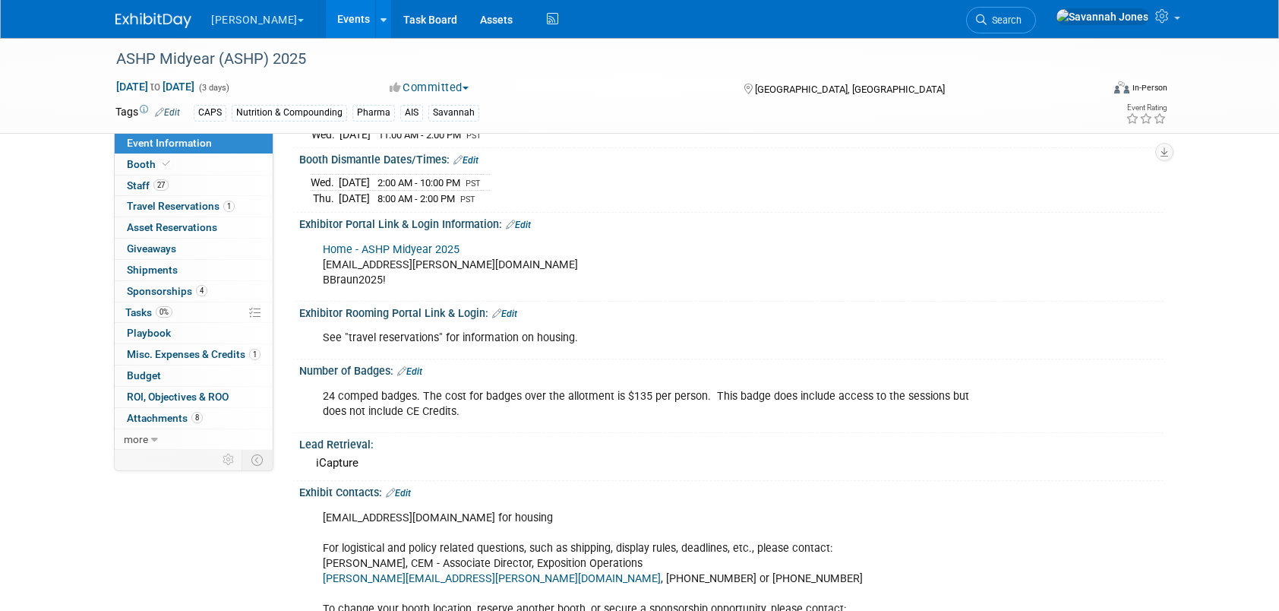
scroll to position [380, 0]
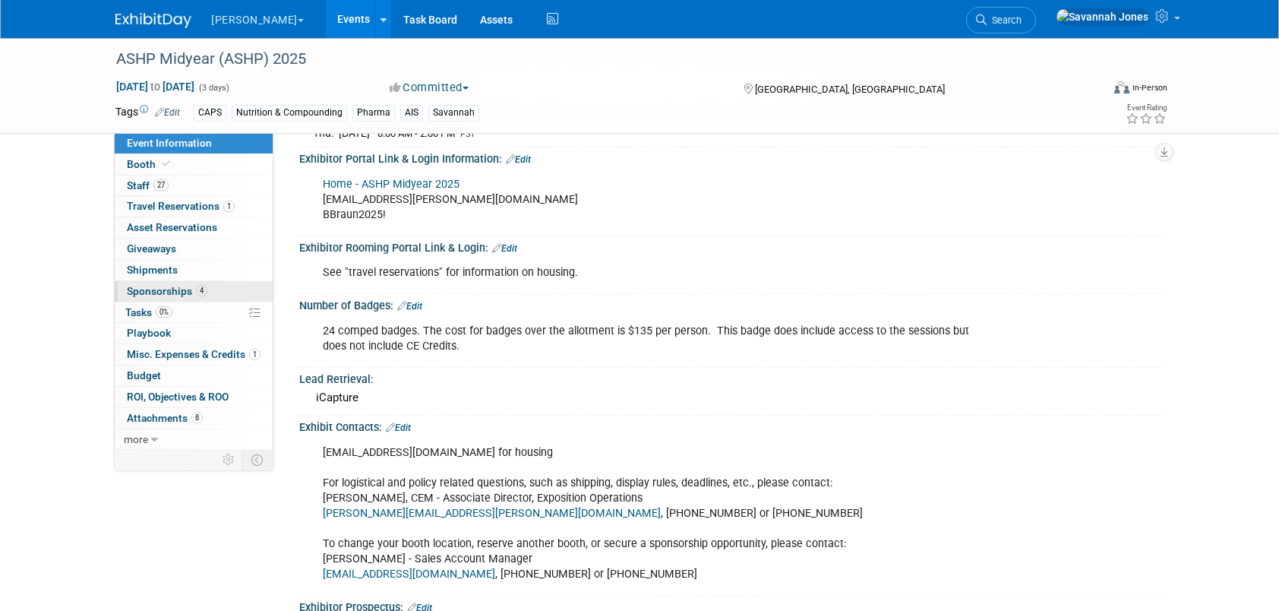
click at [193, 285] on span "Sponsorships 4" at bounding box center [167, 291] width 80 height 12
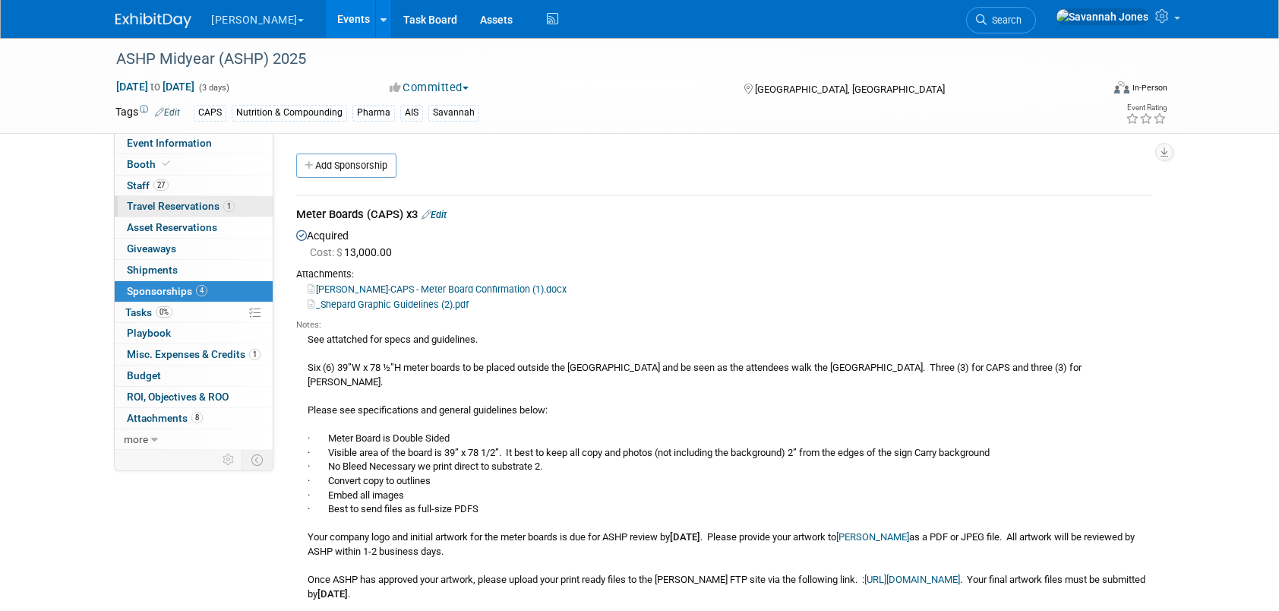
click at [221, 211] on span "Travel Reservations 1" at bounding box center [181, 206] width 108 height 12
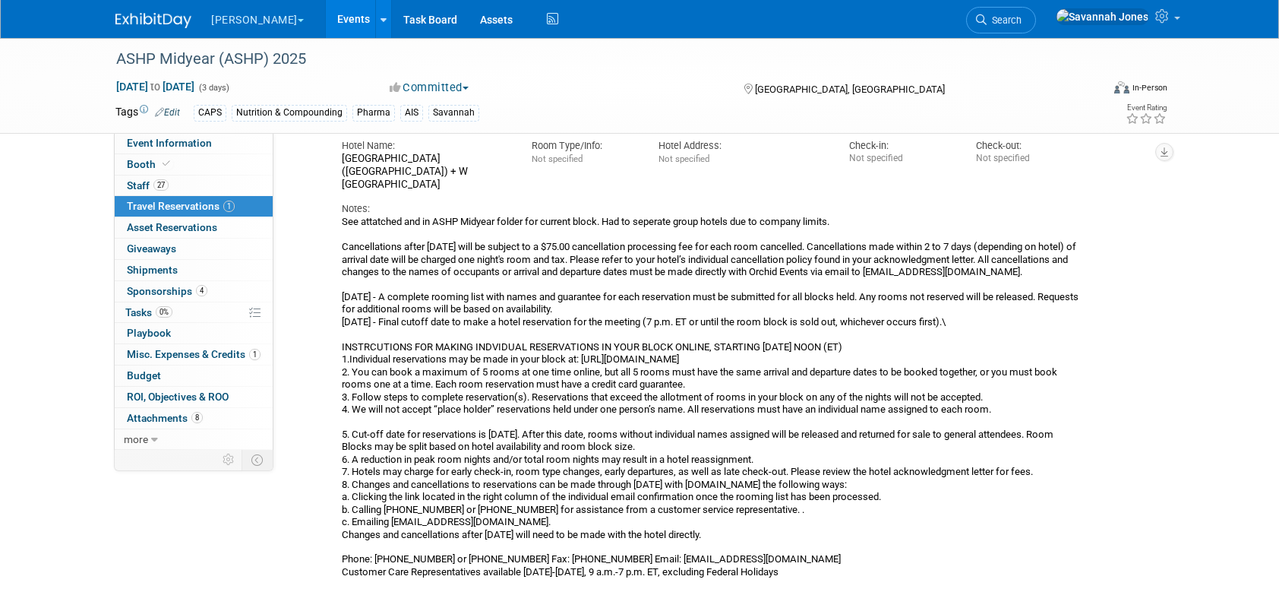
scroll to position [228, 0]
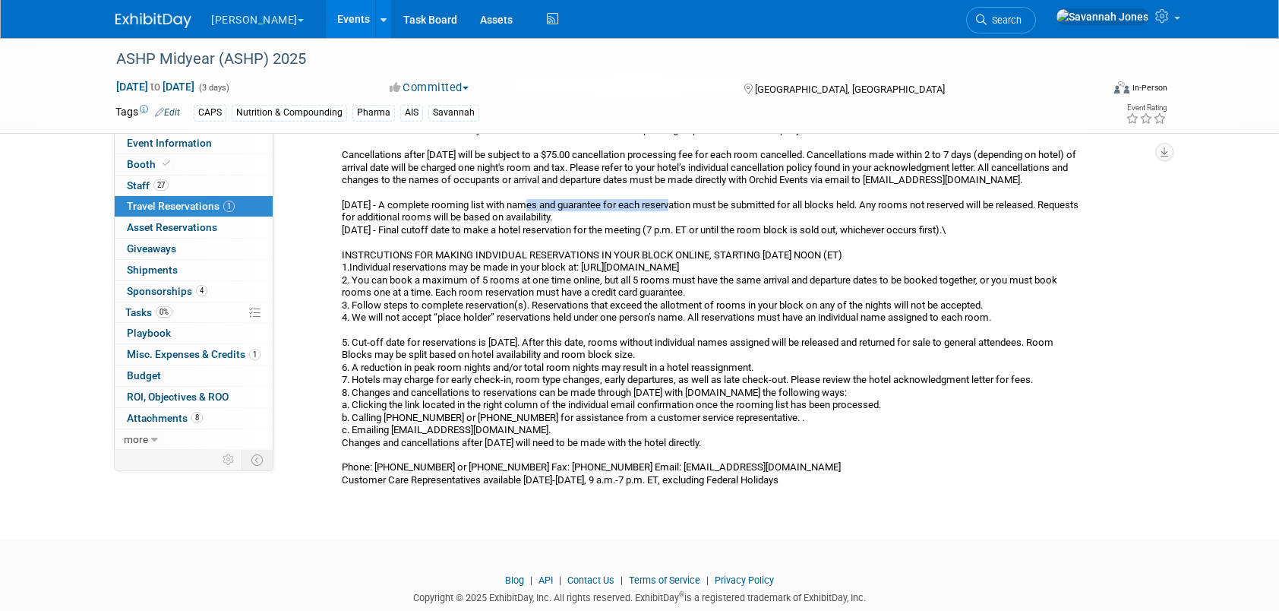
drag, startPoint x: 524, startPoint y: 190, endPoint x: 673, endPoint y: 190, distance: 148.8
click at [673, 190] on div "See attatched and in ASHP Midyear folder for current block. Had to seperate gro…" at bounding box center [711, 305] width 738 height 362
click at [554, 209] on div "See attatched and in ASHP Midyear folder for current block. Had to seperate gro…" at bounding box center [711, 305] width 738 height 362
drag, startPoint x: 554, startPoint y: 209, endPoint x: 632, endPoint y: 209, distance: 77.5
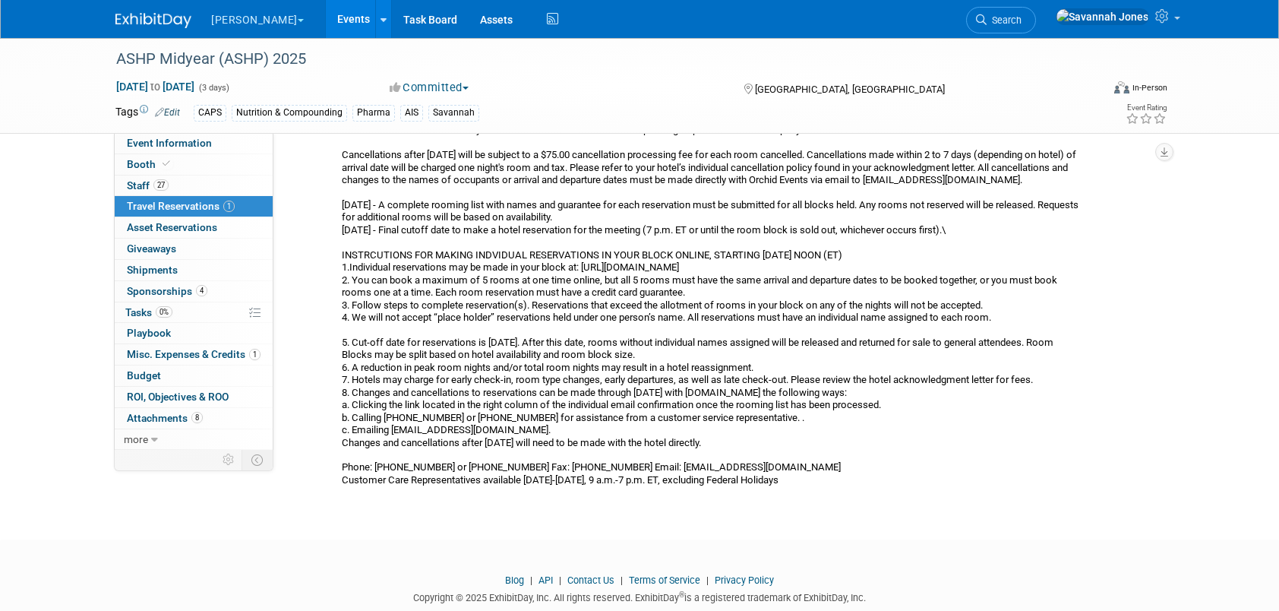
click at [632, 209] on div "See attatched and in ASHP Midyear folder for current block. Had to seperate gro…" at bounding box center [711, 305] width 738 height 362
click at [633, 210] on div "See attatched and in ASHP Midyear folder for current block. Had to seperate gro…" at bounding box center [711, 305] width 738 height 362
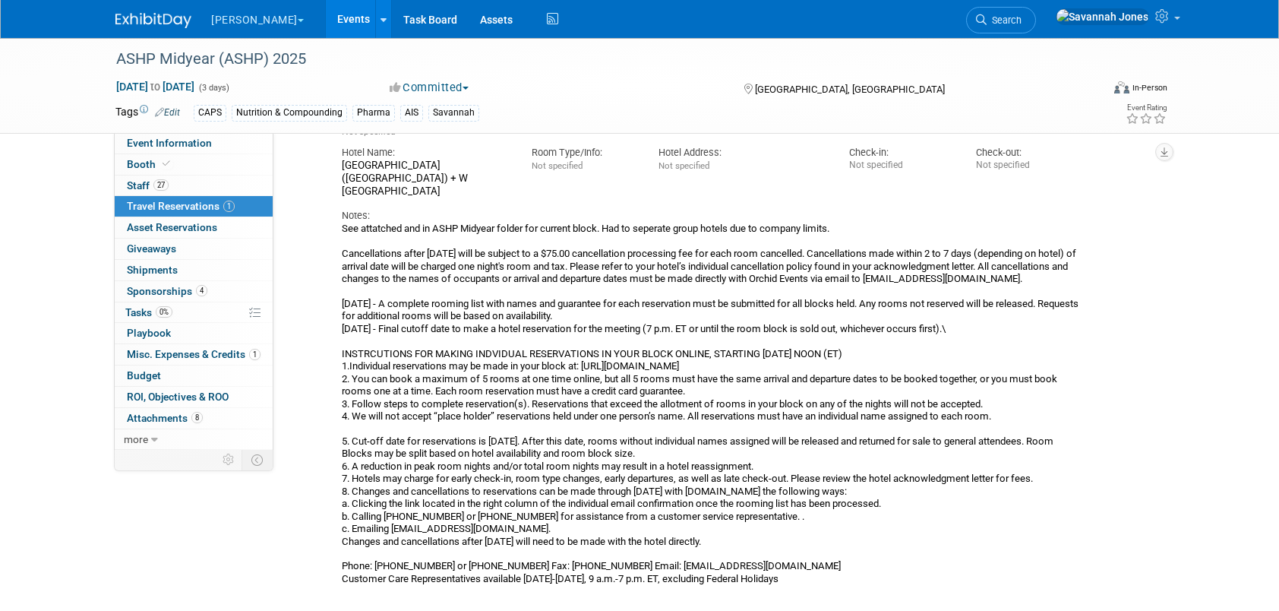
scroll to position [152, 0]
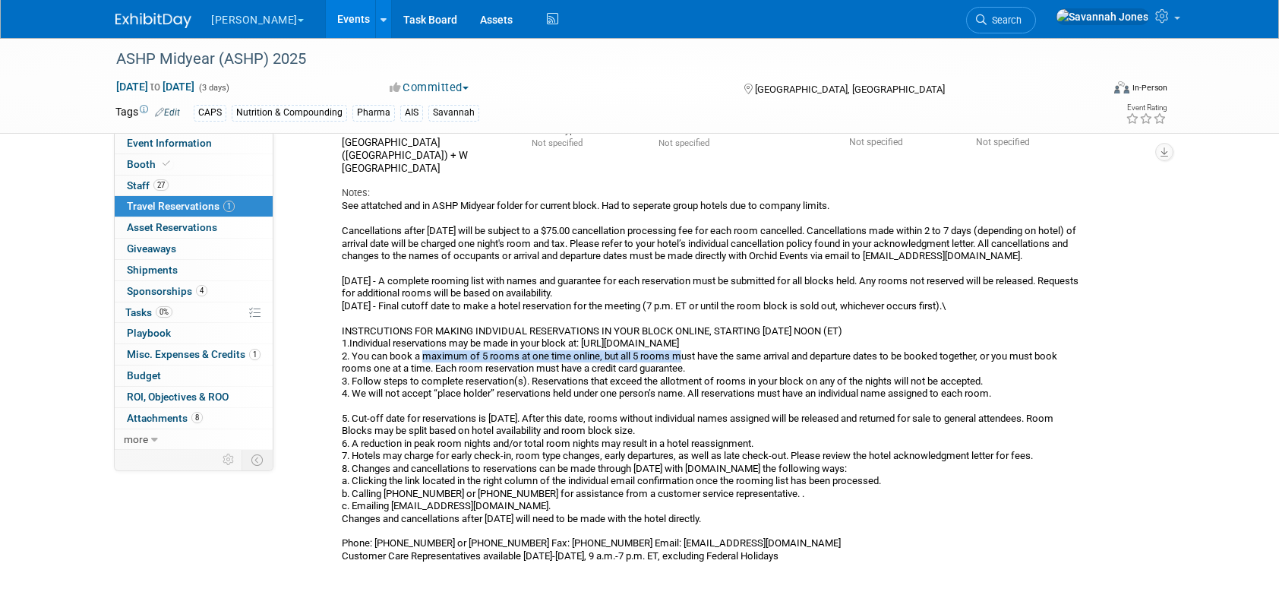
drag, startPoint x: 504, startPoint y: 342, endPoint x: 678, endPoint y: 345, distance: 173.9
click at [678, 345] on div "See attatched and in ASHP Midyear folder for current block. Had to seperate gro…" at bounding box center [711, 381] width 738 height 362
click at [205, 228] on span "Asset Reservations 0" at bounding box center [172, 227] width 90 height 12
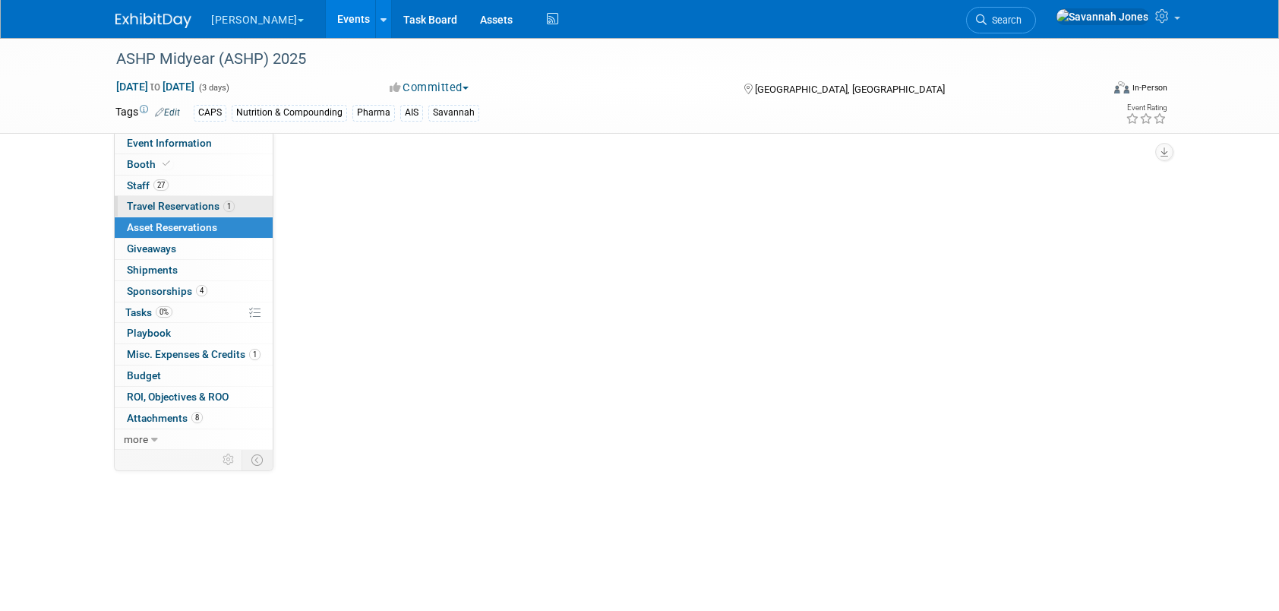
scroll to position [0, 0]
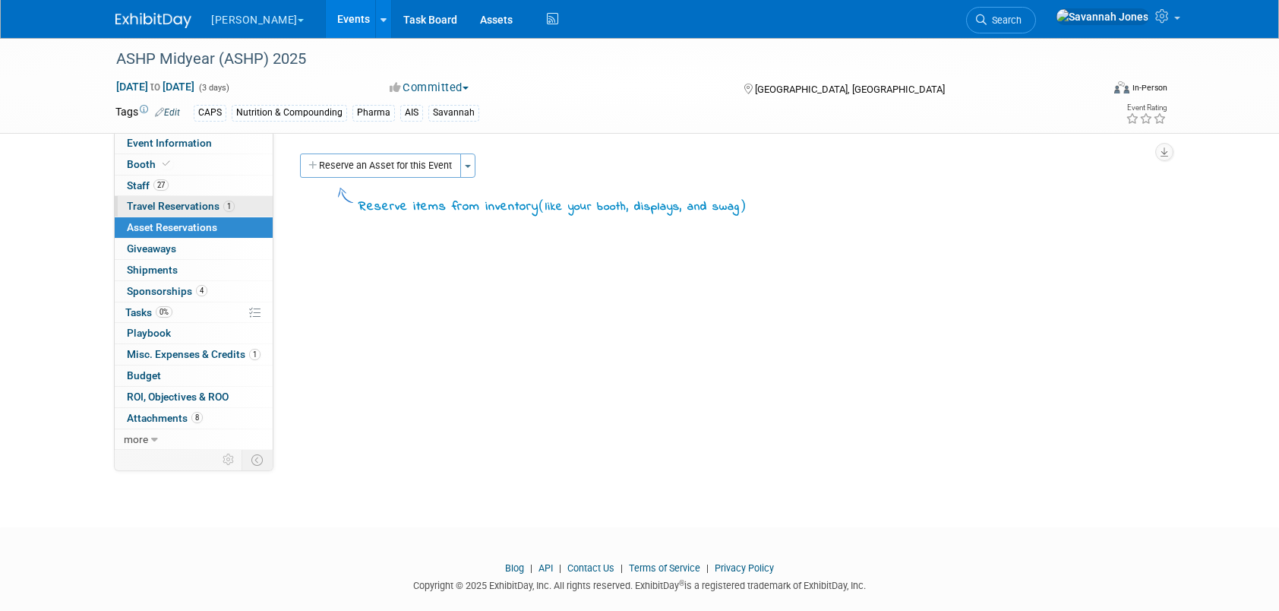
click at [190, 205] on span "Travel Reservations 1" at bounding box center [181, 206] width 108 height 12
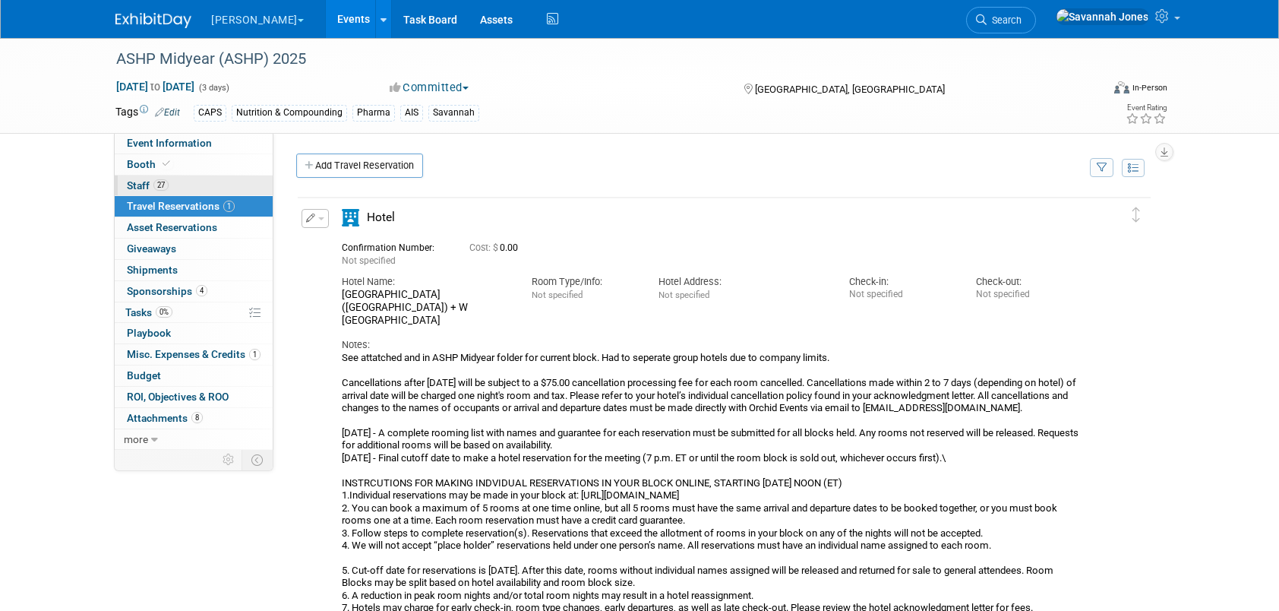
click at [179, 189] on link "27 Staff 27" at bounding box center [194, 185] width 158 height 21
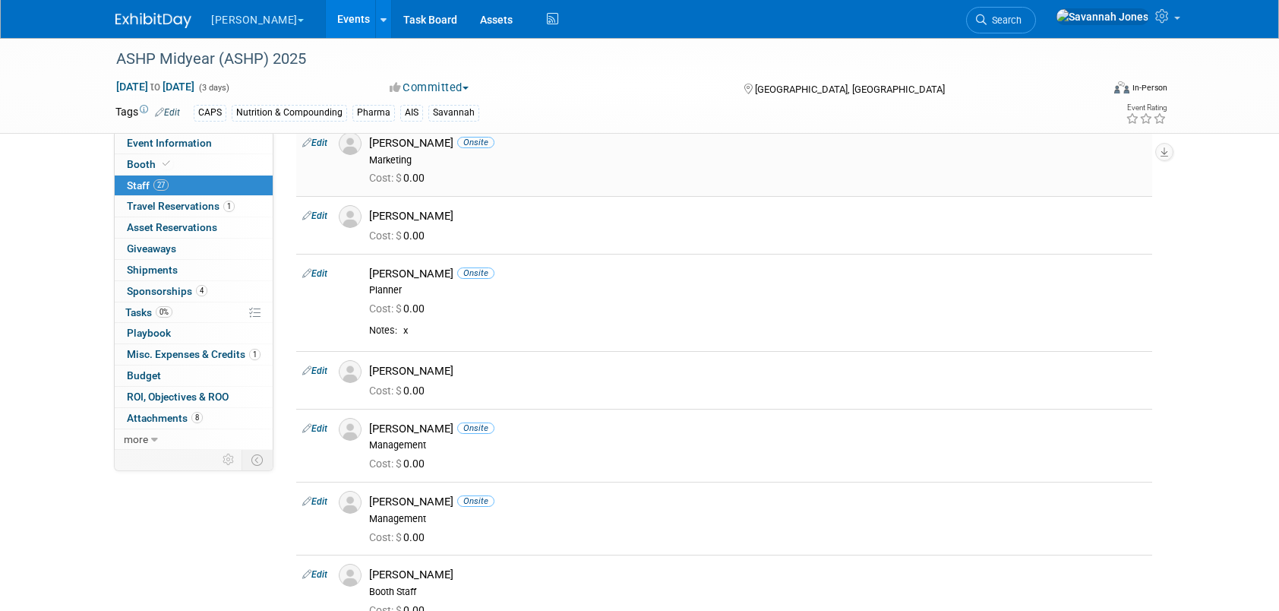
scroll to position [304, 0]
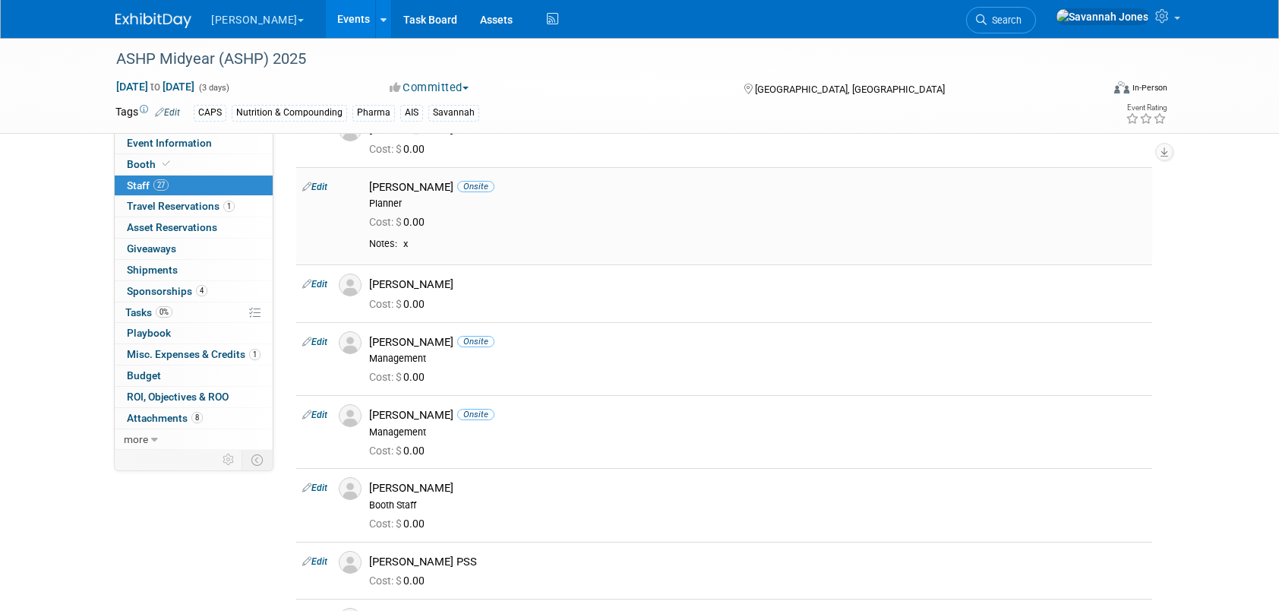
click at [320, 185] on link "Edit" at bounding box center [314, 186] width 25 height 11
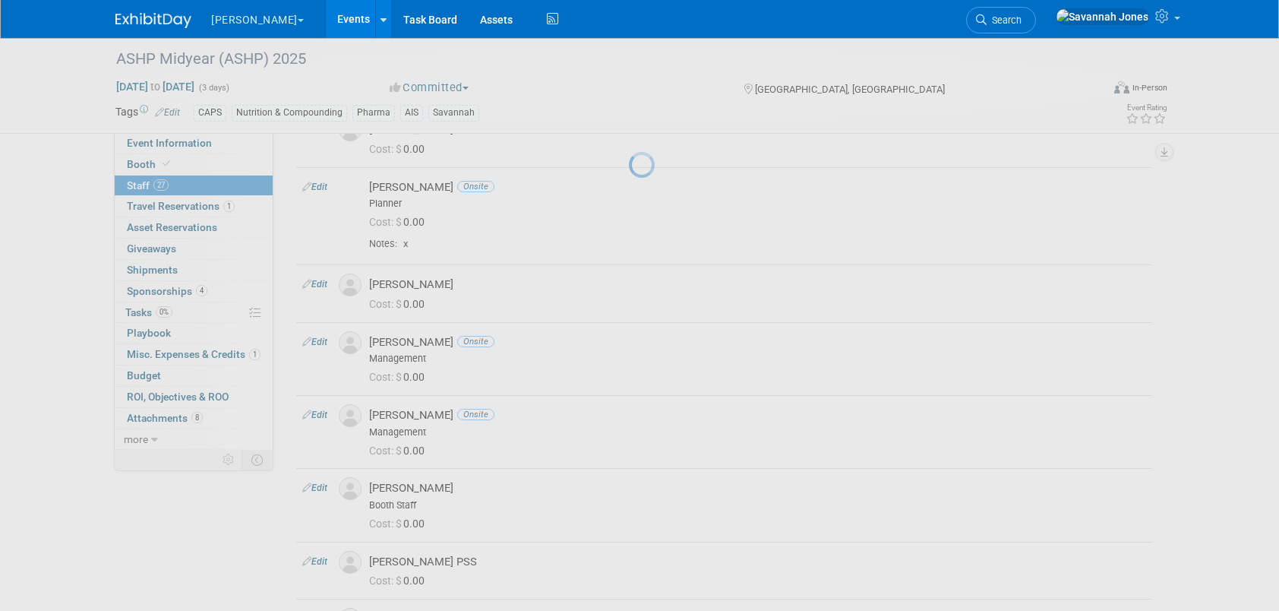
select select "73c043c7-e405-4e63-a0ff-b0ef64ab4a34"
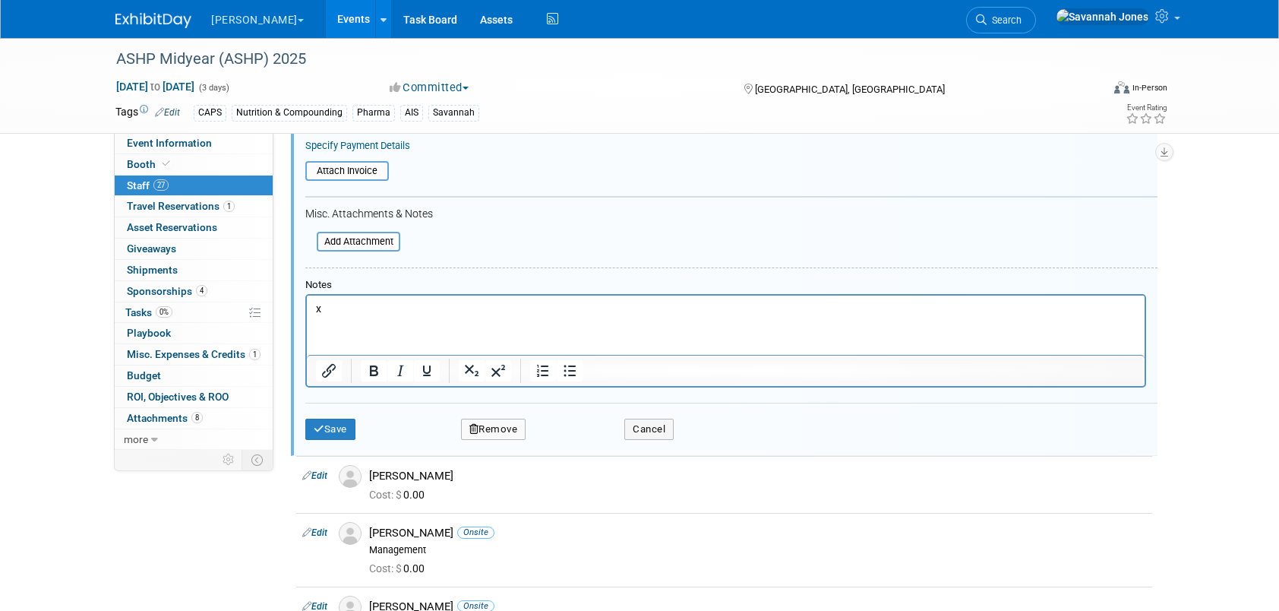
scroll to position [655, 0]
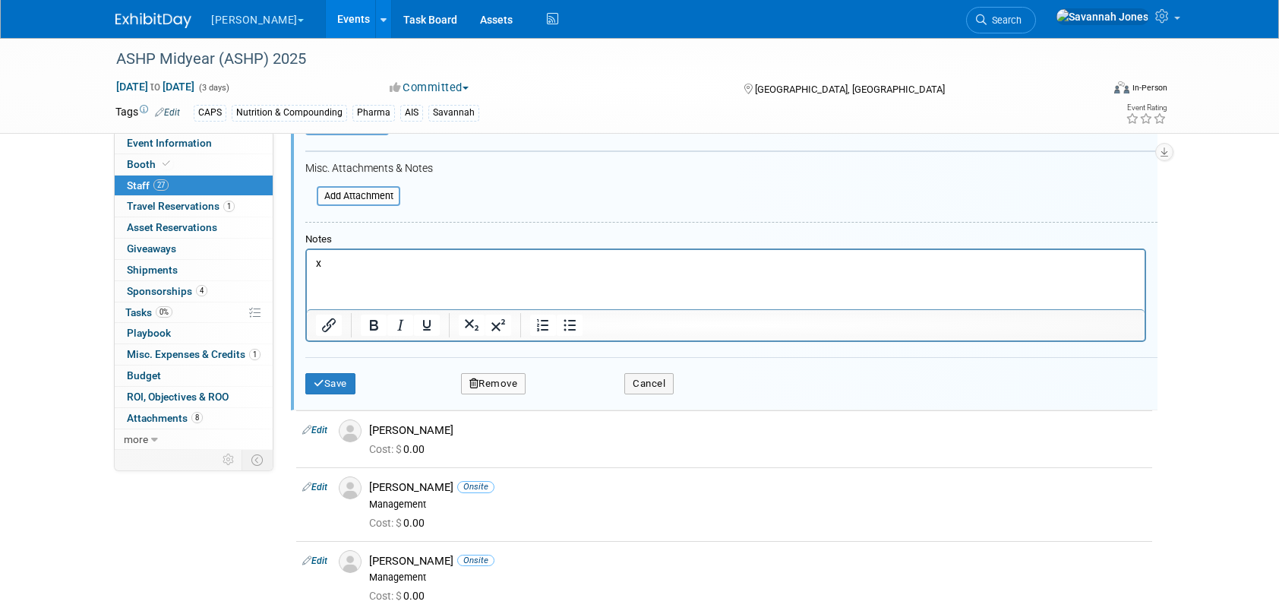
click at [412, 263] on p "x" at bounding box center [726, 262] width 820 height 15
click at [342, 392] on div "Save Remove Cancel" at bounding box center [731, 381] width 852 height 49
click at [349, 380] on button "Save" at bounding box center [330, 383] width 50 height 21
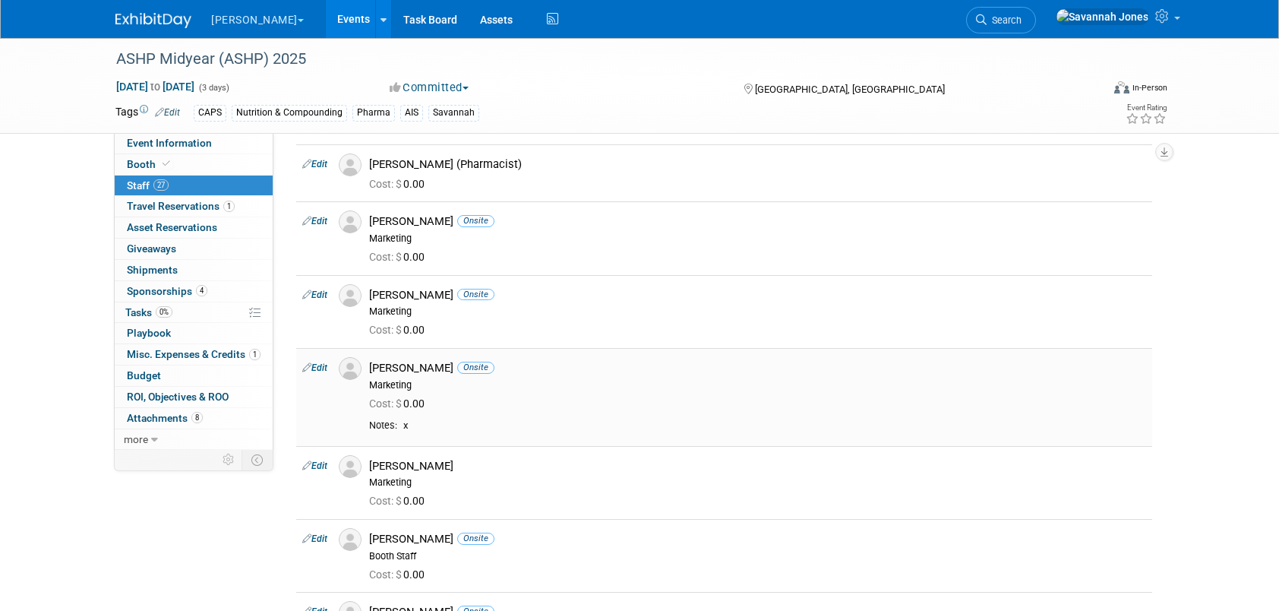
click at [305, 359] on icon at bounding box center [306, 367] width 9 height 16
select select "07205559-ff95-4ddf-8cc7-9fc6b2a145e5"
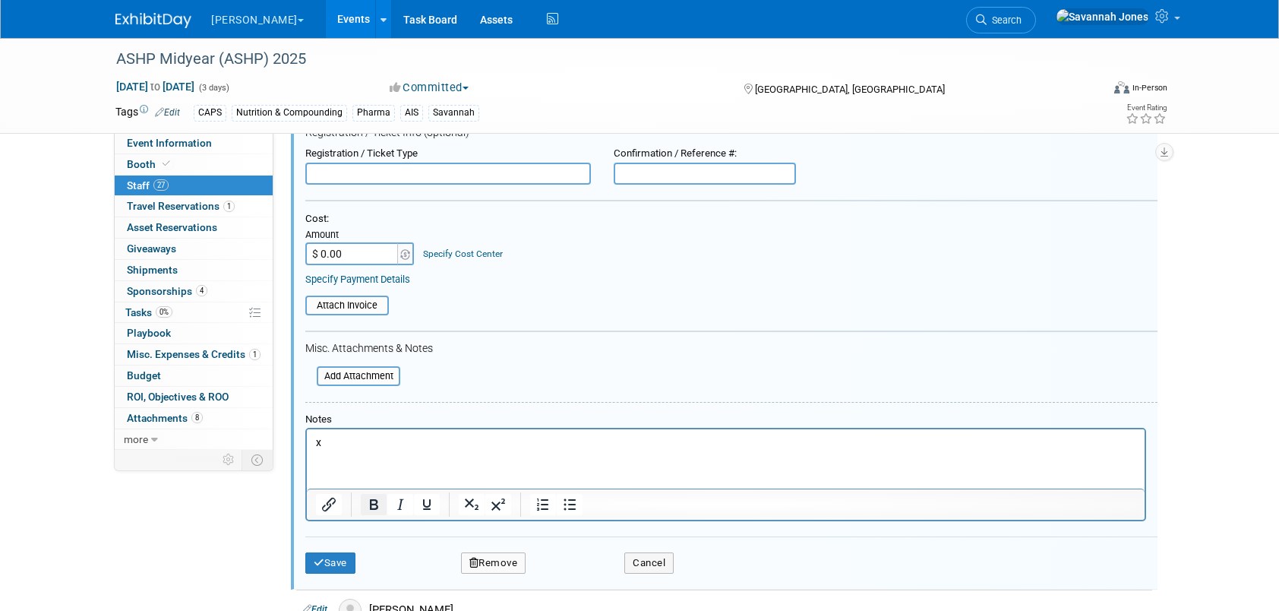
scroll to position [1397, 0]
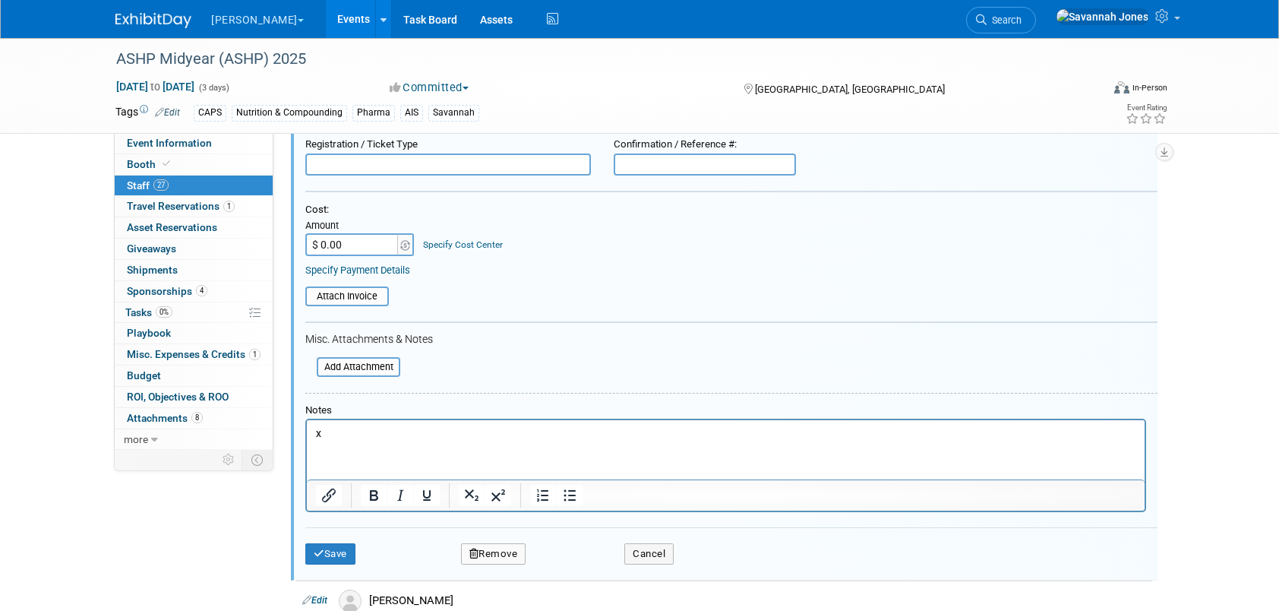
click at [355, 429] on p "x" at bounding box center [726, 433] width 820 height 15
click at [351, 547] on button "Save" at bounding box center [330, 553] width 50 height 21
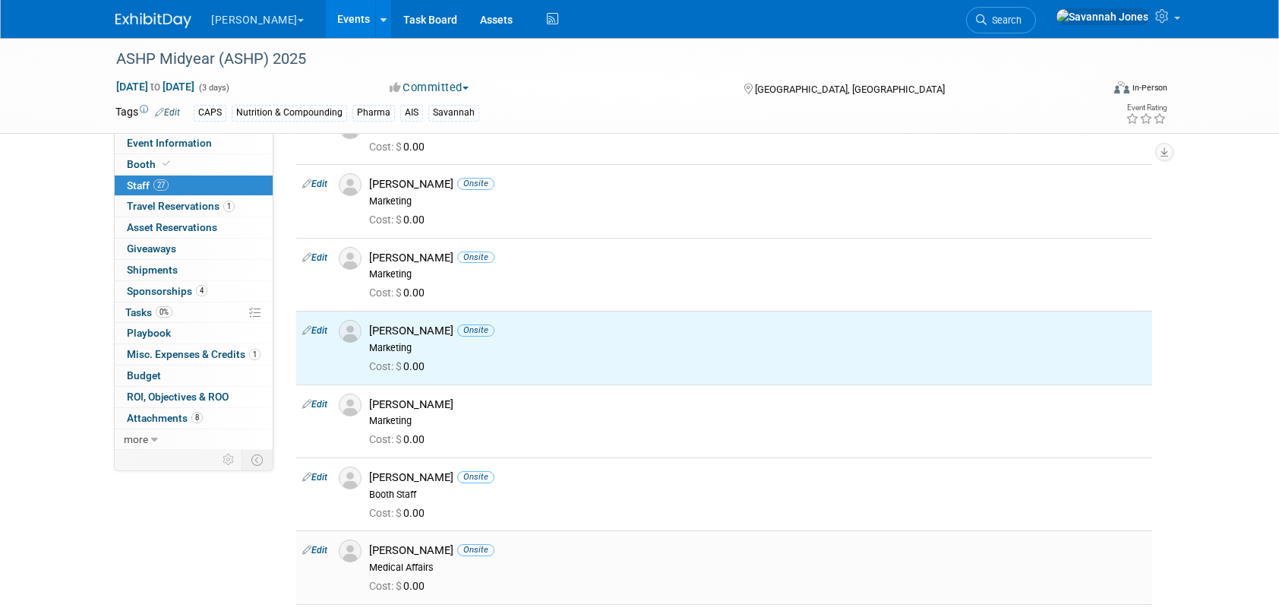
scroll to position [1071, 0]
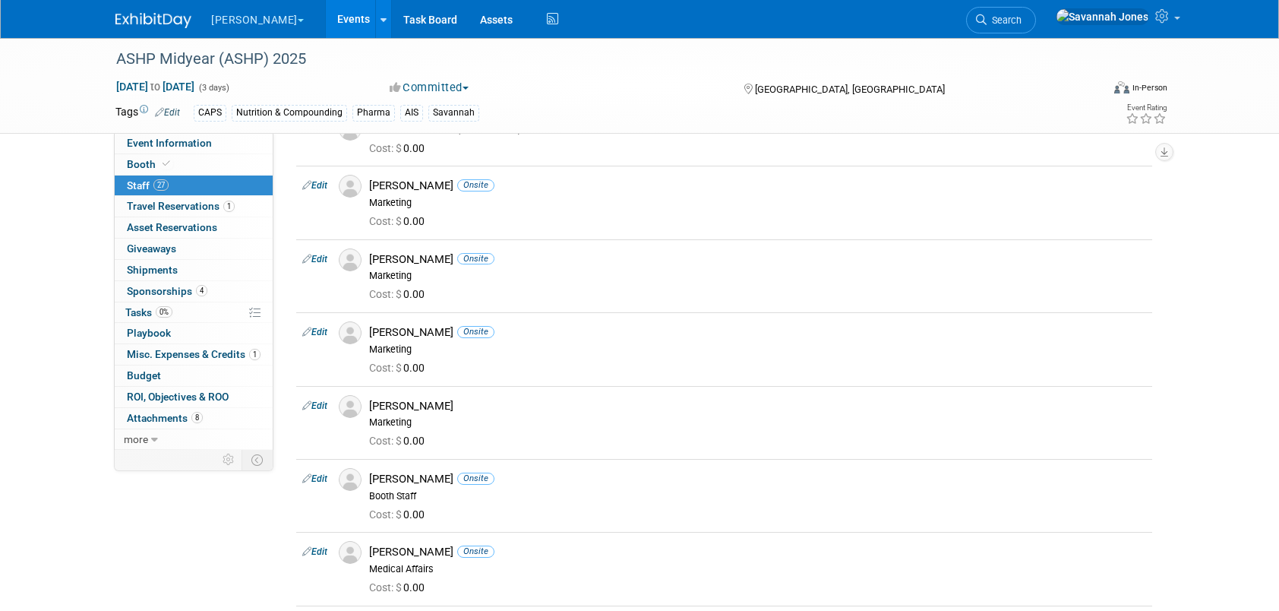
click at [326, 14] on link "Events" at bounding box center [353, 19] width 55 height 38
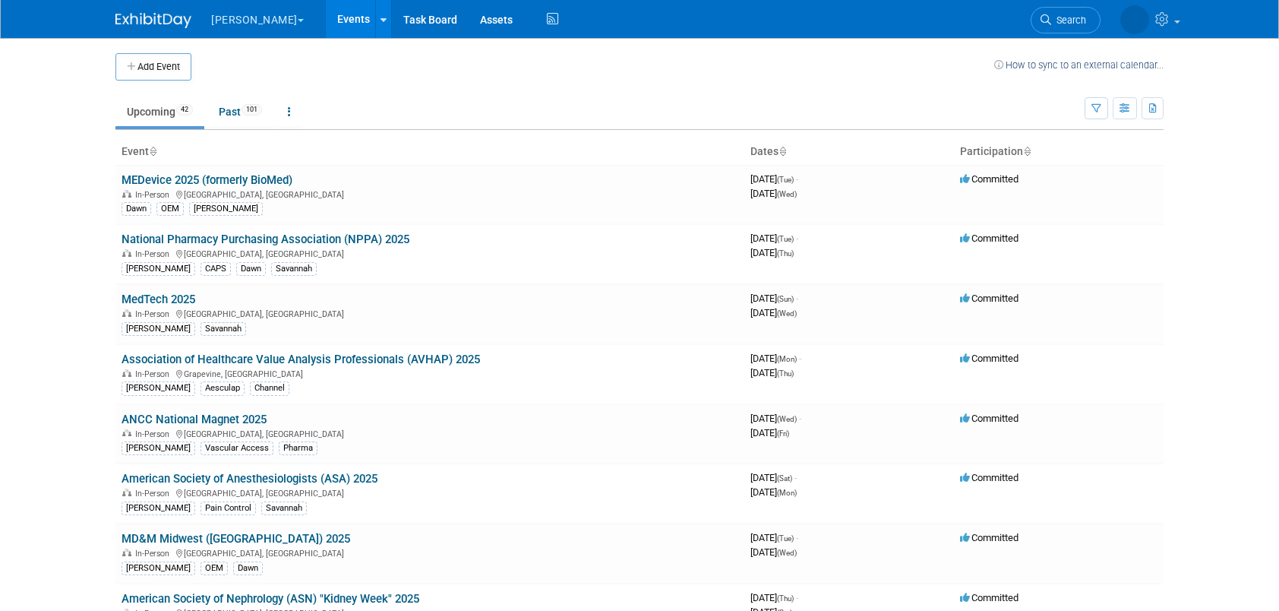
click at [426, 146] on th "Event" at bounding box center [429, 152] width 629 height 26
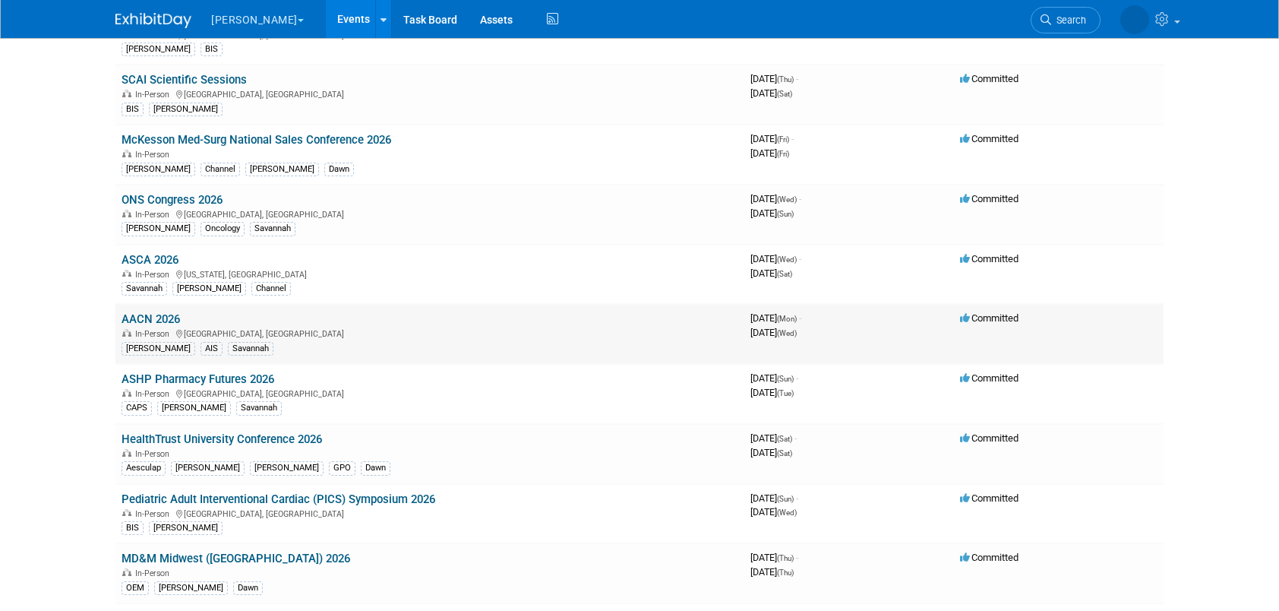
click at [161, 312] on link "AACN 2026" at bounding box center [150, 319] width 58 height 14
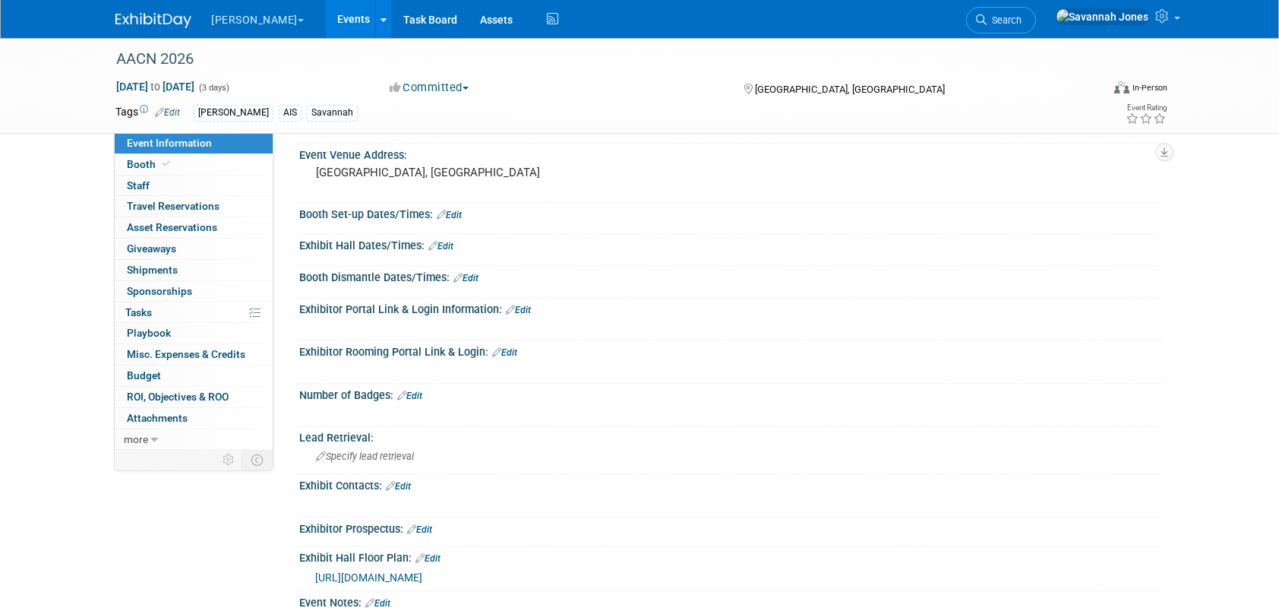
scroll to position [76, 0]
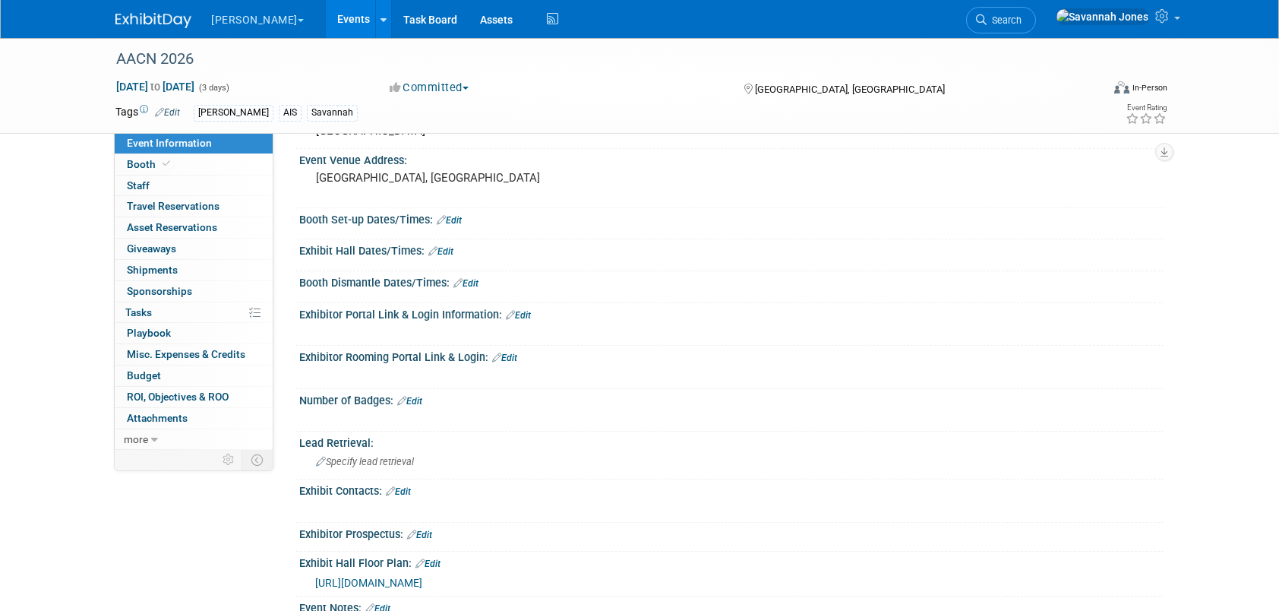
click at [519, 313] on link "Edit" at bounding box center [518, 315] width 25 height 11
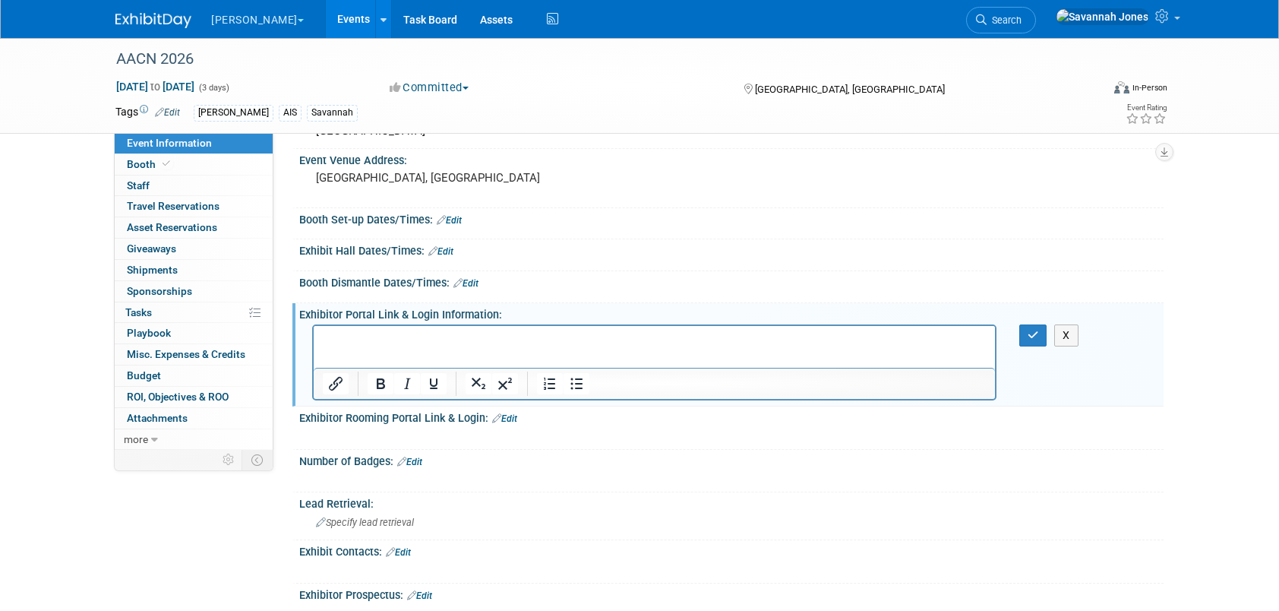
scroll to position [0, 0]
click at [429, 344] on p "Rich Text Area. Press ALT-0 for help." at bounding box center [655, 339] width 664 height 15
click at [697, 345] on p "Rich Text Area. Press ALT-0 for help." at bounding box center [655, 339] width 664 height 15
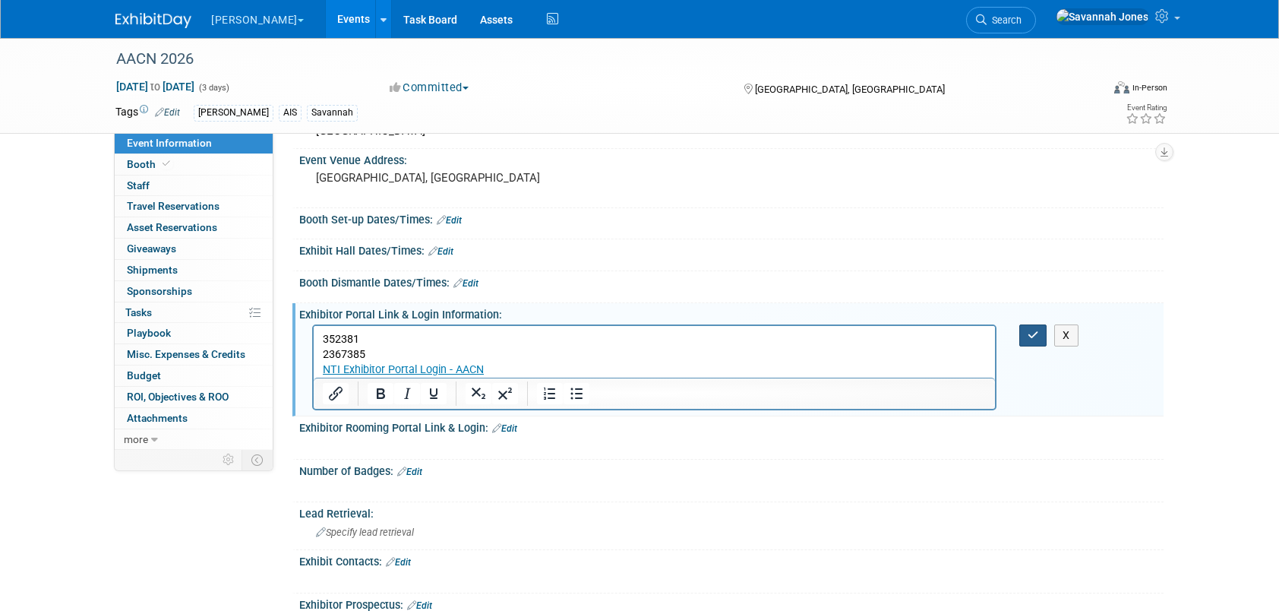
click at [1039, 333] on button "button" at bounding box center [1033, 335] width 28 height 22
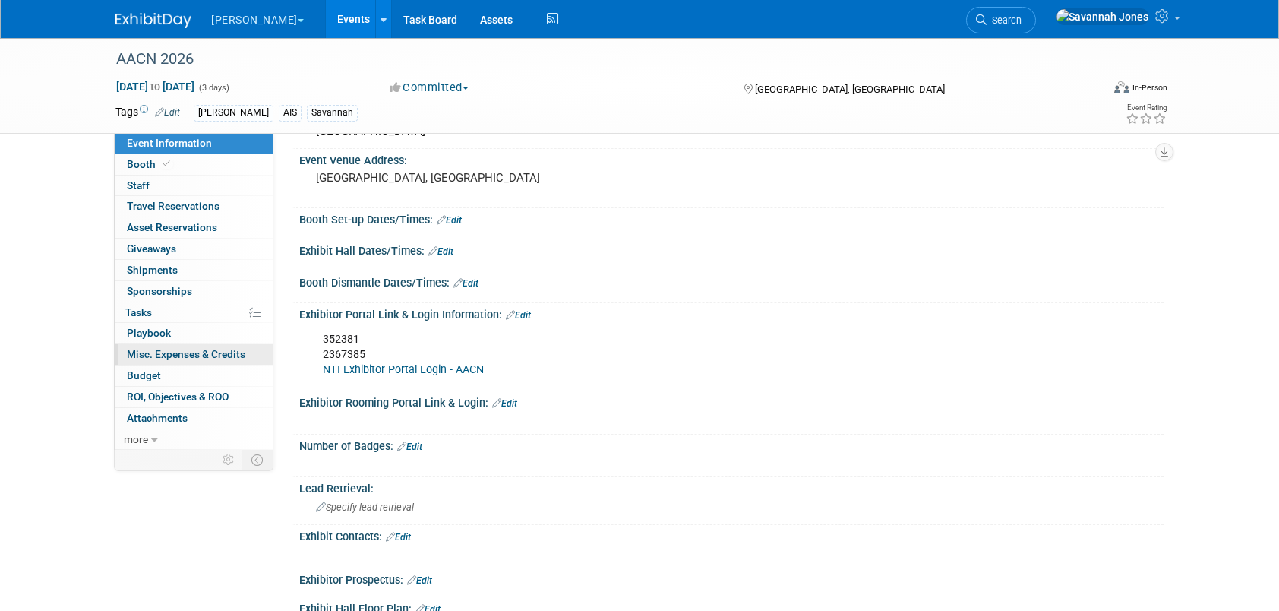
click at [188, 349] on span "Misc. Expenses & Credits 0" at bounding box center [186, 354] width 118 height 12
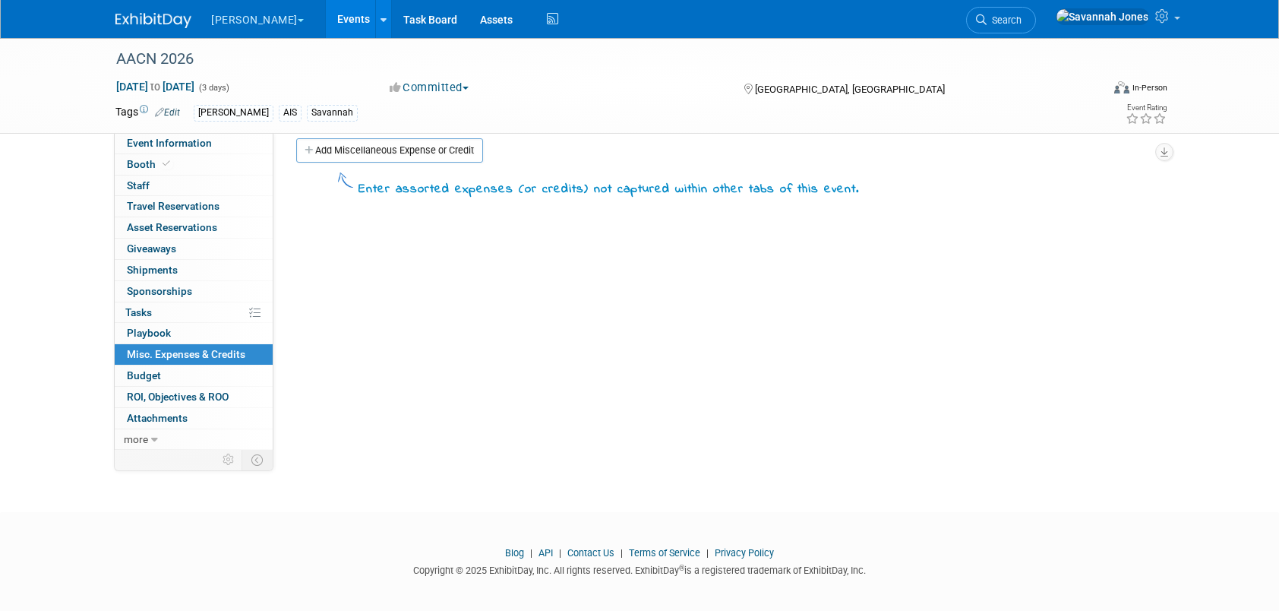
scroll to position [23, 0]
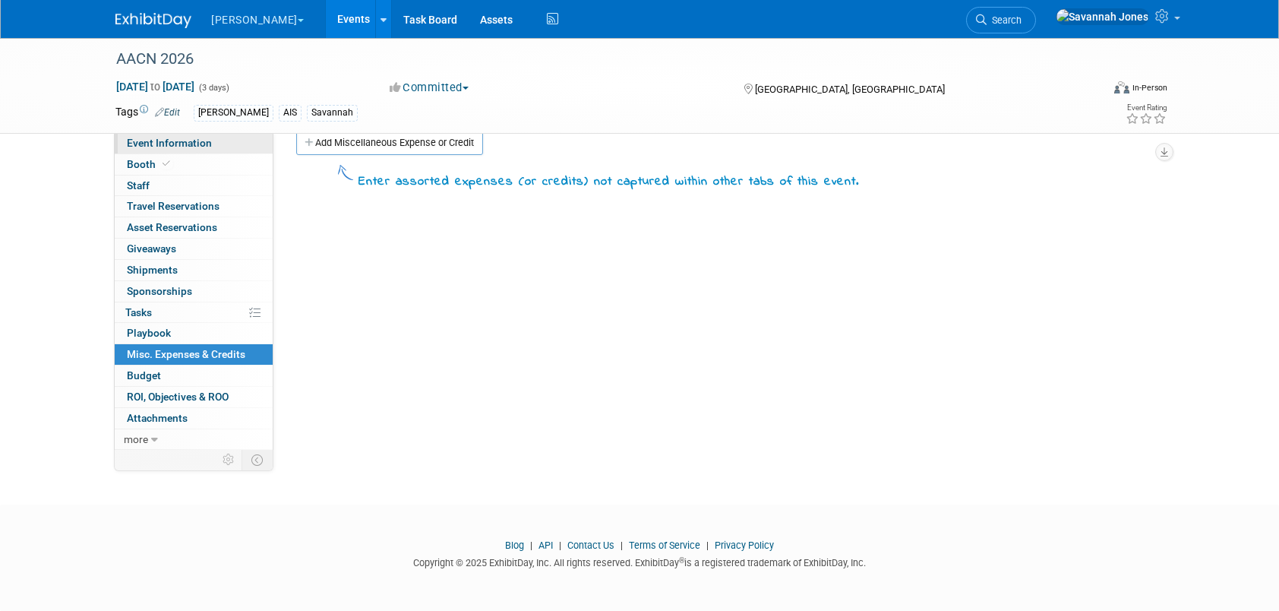
click at [208, 153] on link "Event Information" at bounding box center [194, 143] width 158 height 21
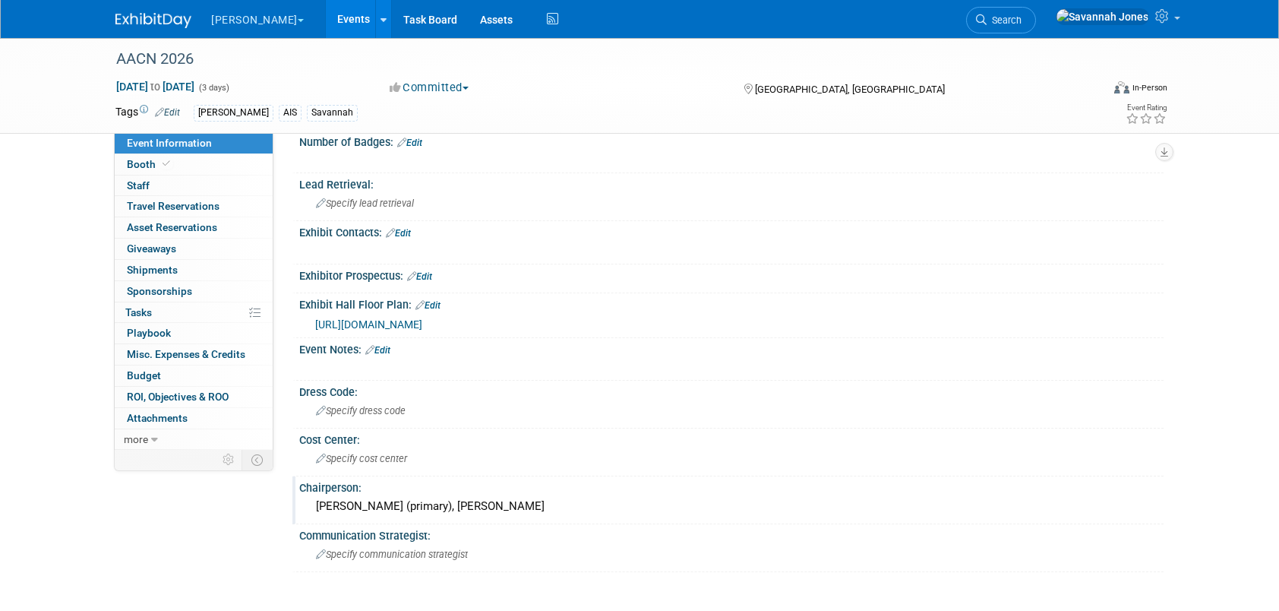
scroll to position [500, 0]
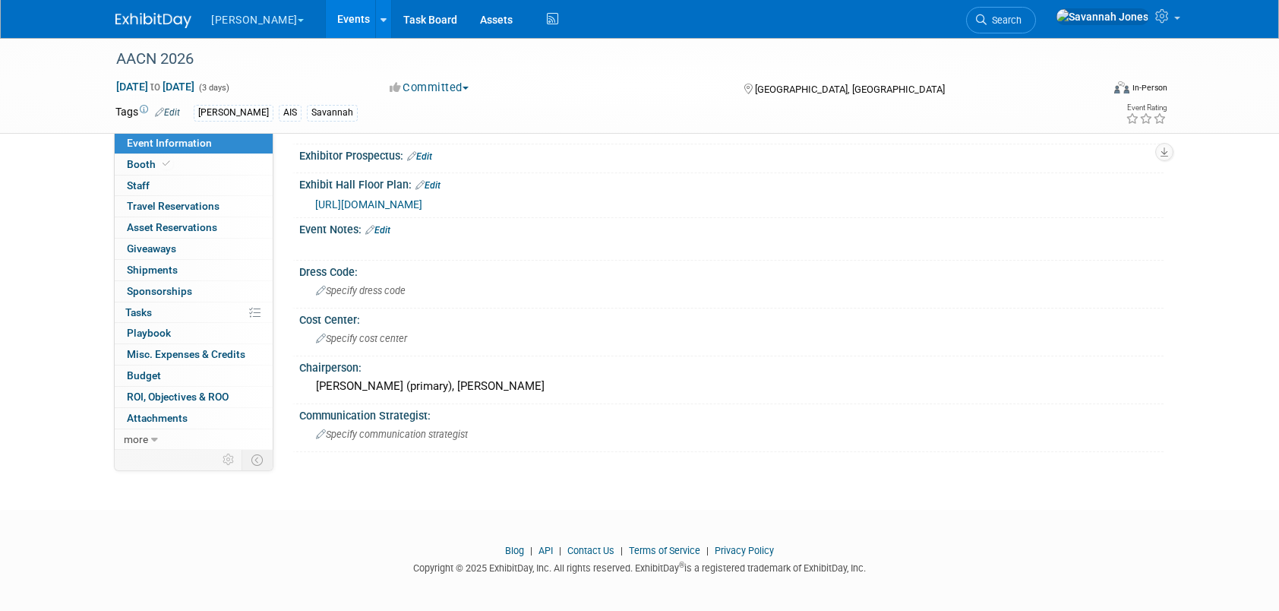
click at [326, 29] on link "Events" at bounding box center [353, 19] width 55 height 38
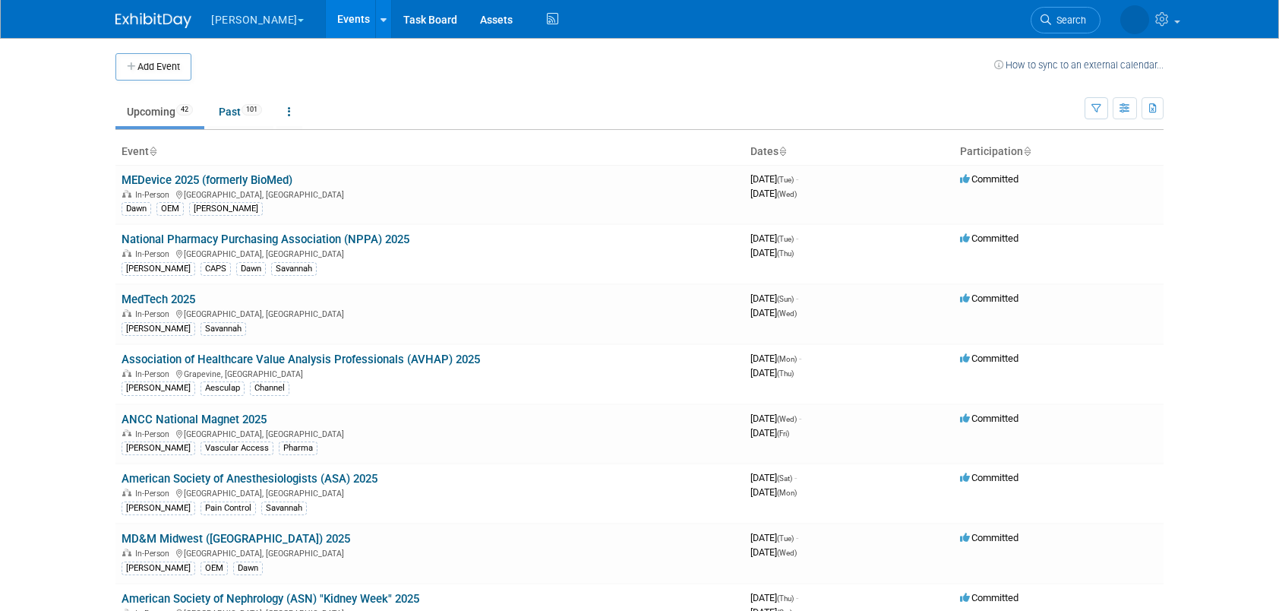
click at [587, 85] on td "Upcoming 42 Past 101 All Events 143 Past and Upcoming Grouped Annually Events g…" at bounding box center [599, 104] width 969 height 49
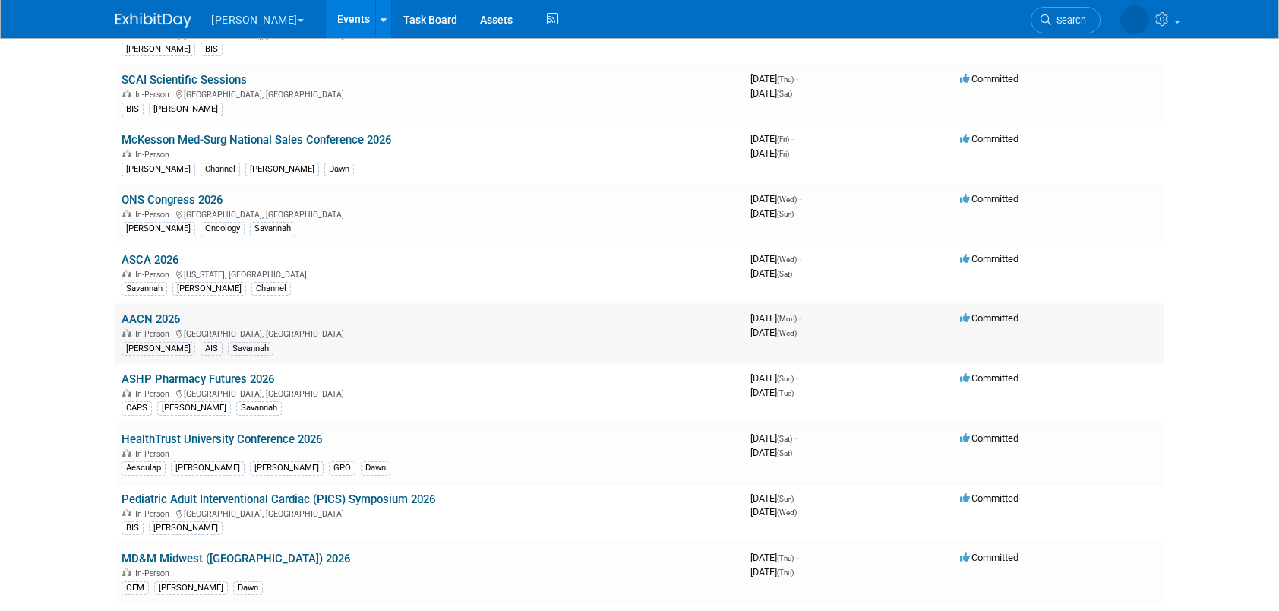
click at [177, 312] on link "AACN 2026" at bounding box center [150, 319] width 58 height 14
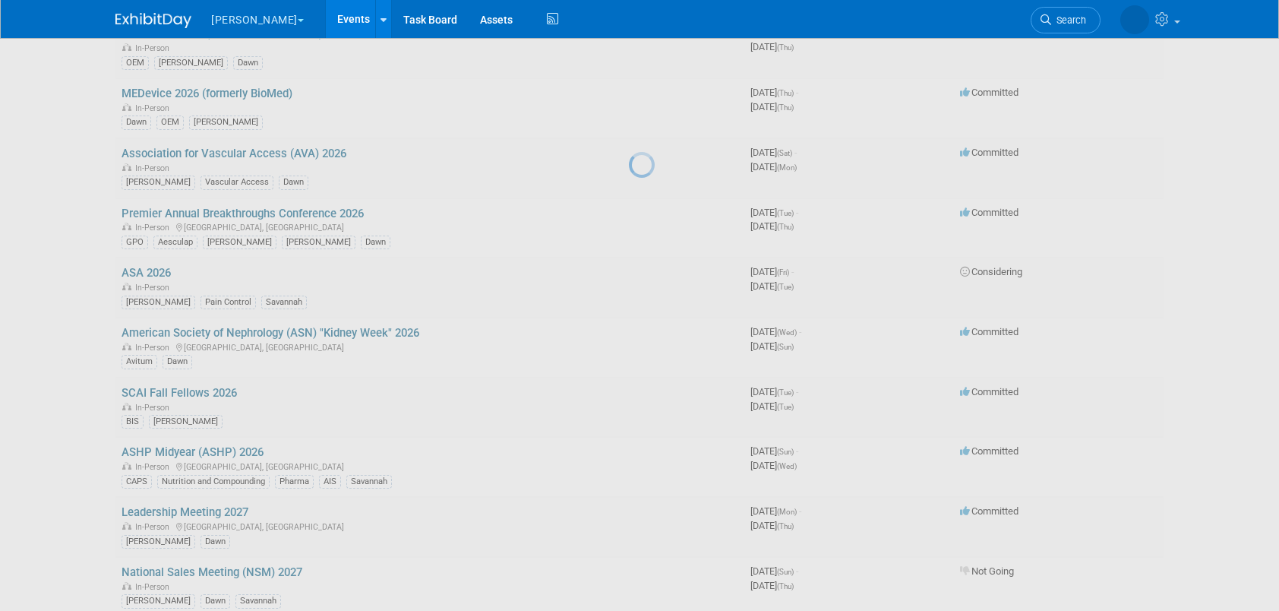
scroll to position [1827, 0]
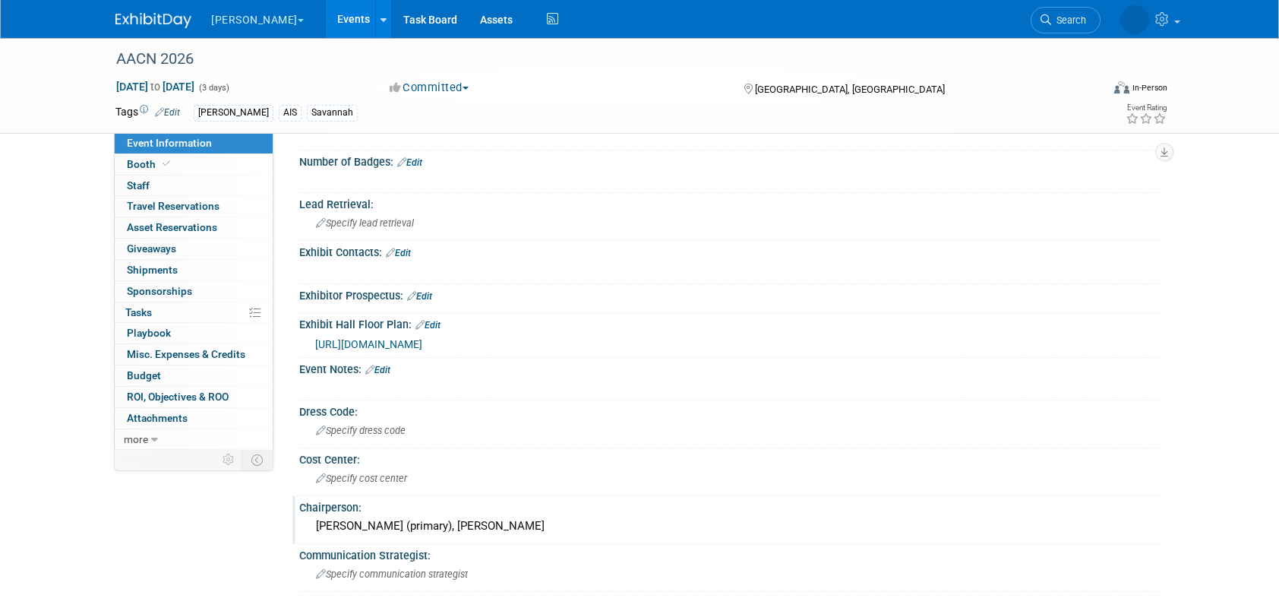
scroll to position [500, 0]
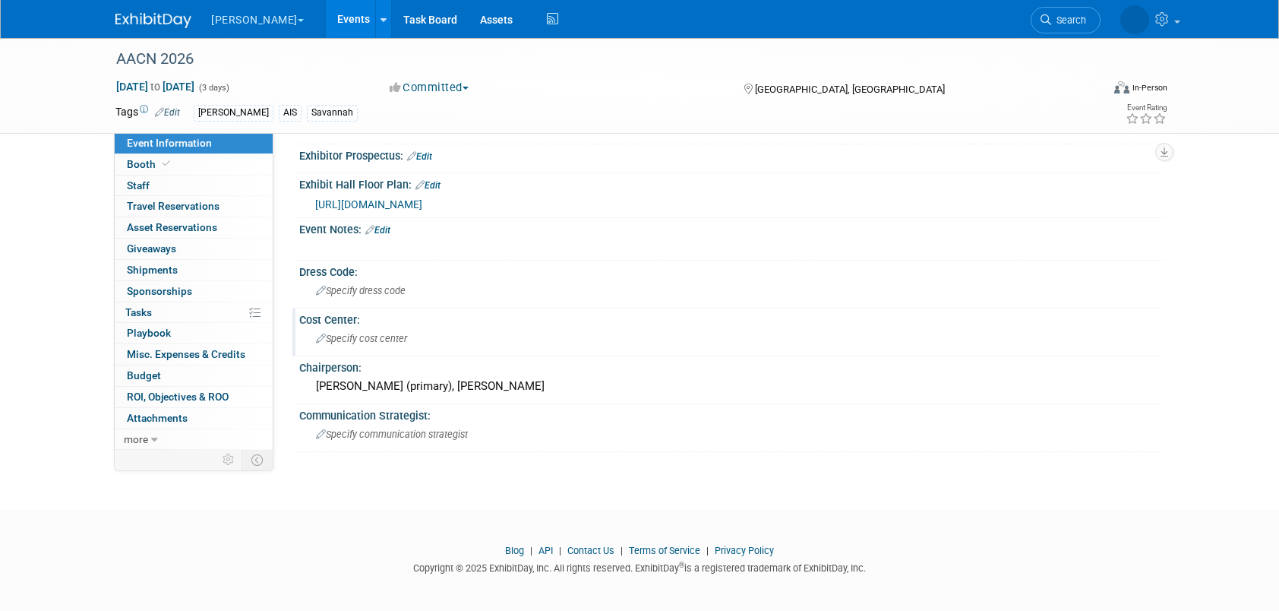
click at [398, 327] on div "Specify cost center" at bounding box center [731, 339] width 841 height 24
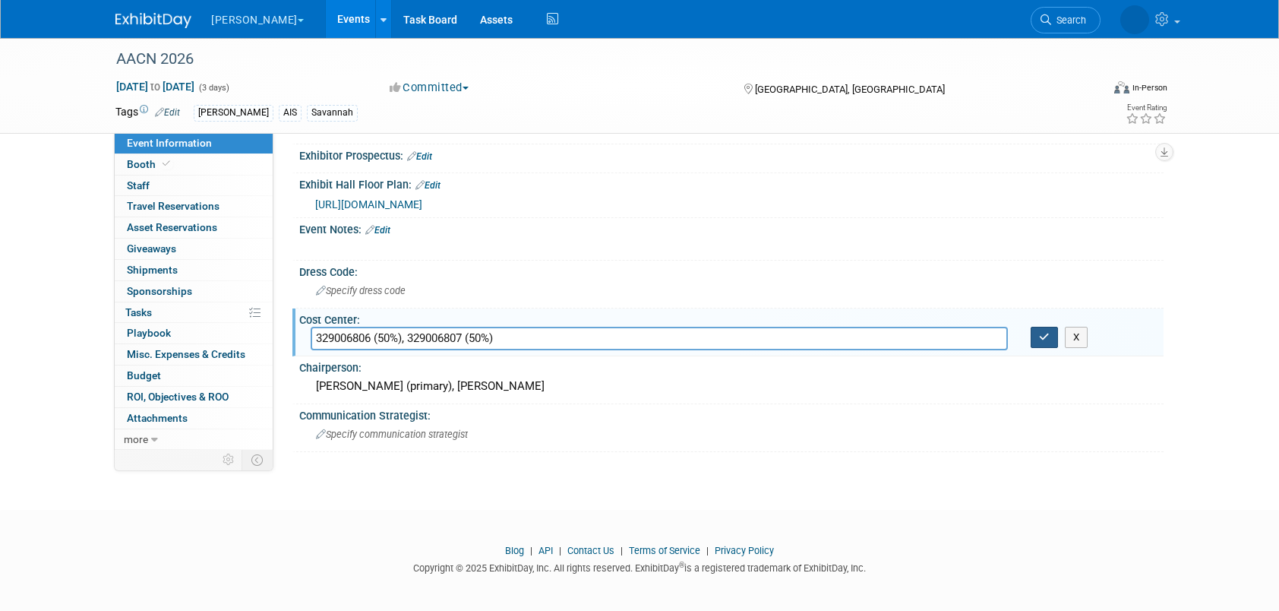
type input "329006806 (50%), 329006807 (50%)"
click at [1048, 327] on button "button" at bounding box center [1043, 337] width 27 height 21
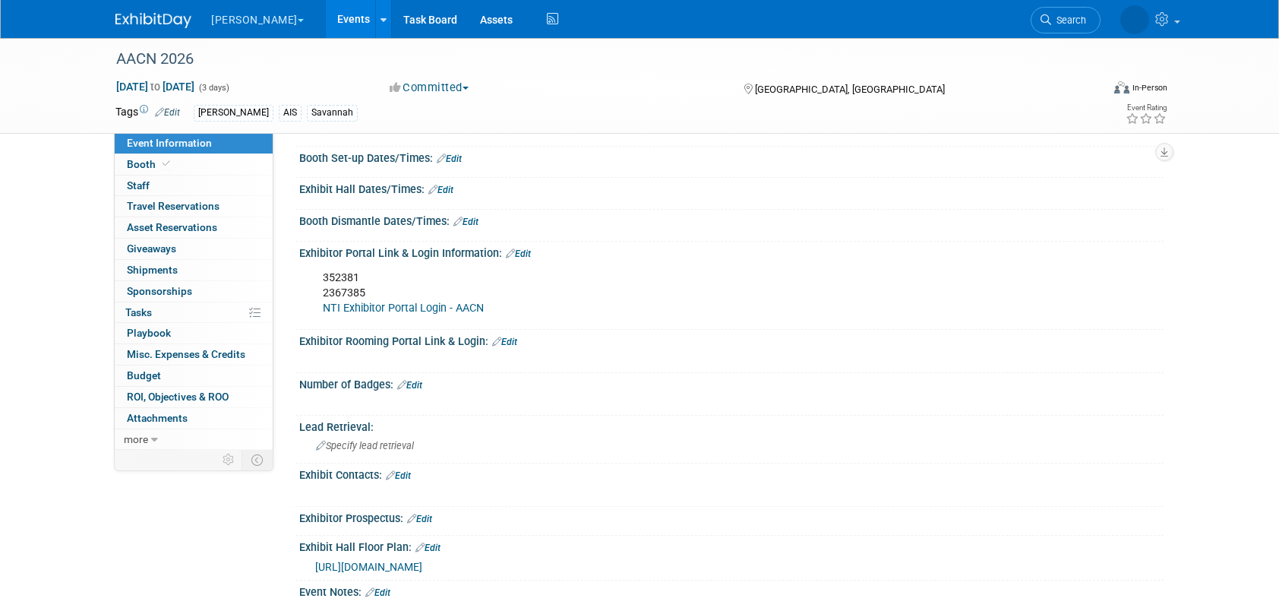
scroll to position [0, 0]
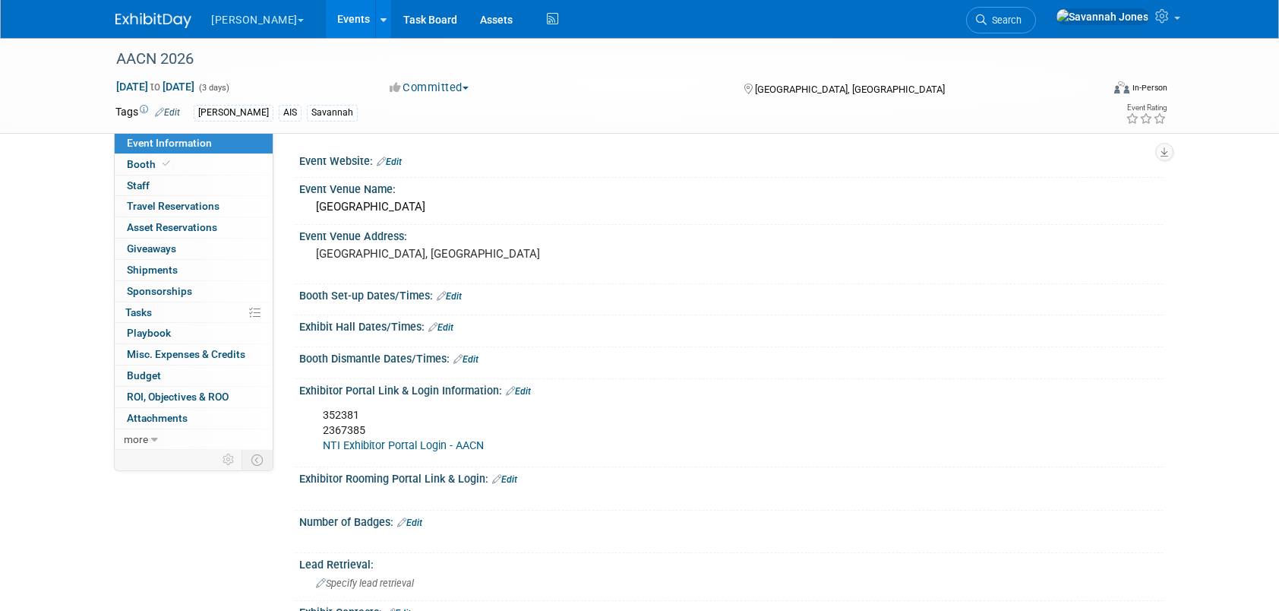
click at [167, 150] on link "Event Information" at bounding box center [194, 143] width 158 height 21
click at [176, 163] on link "Booth" at bounding box center [194, 164] width 158 height 21
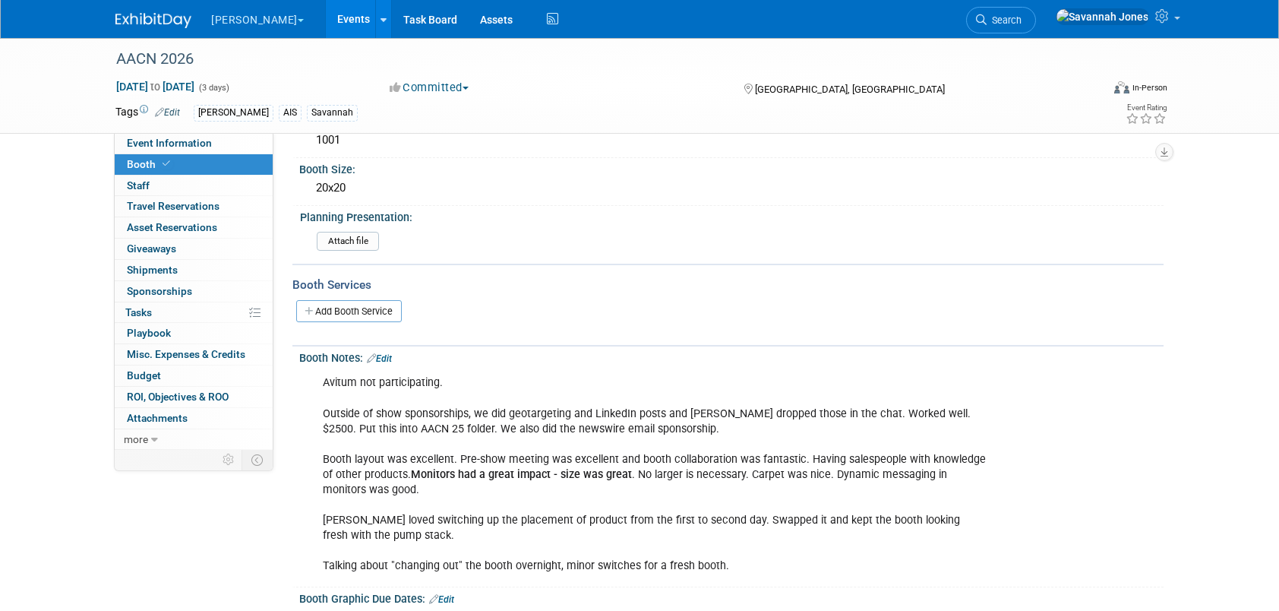
scroll to position [228, 0]
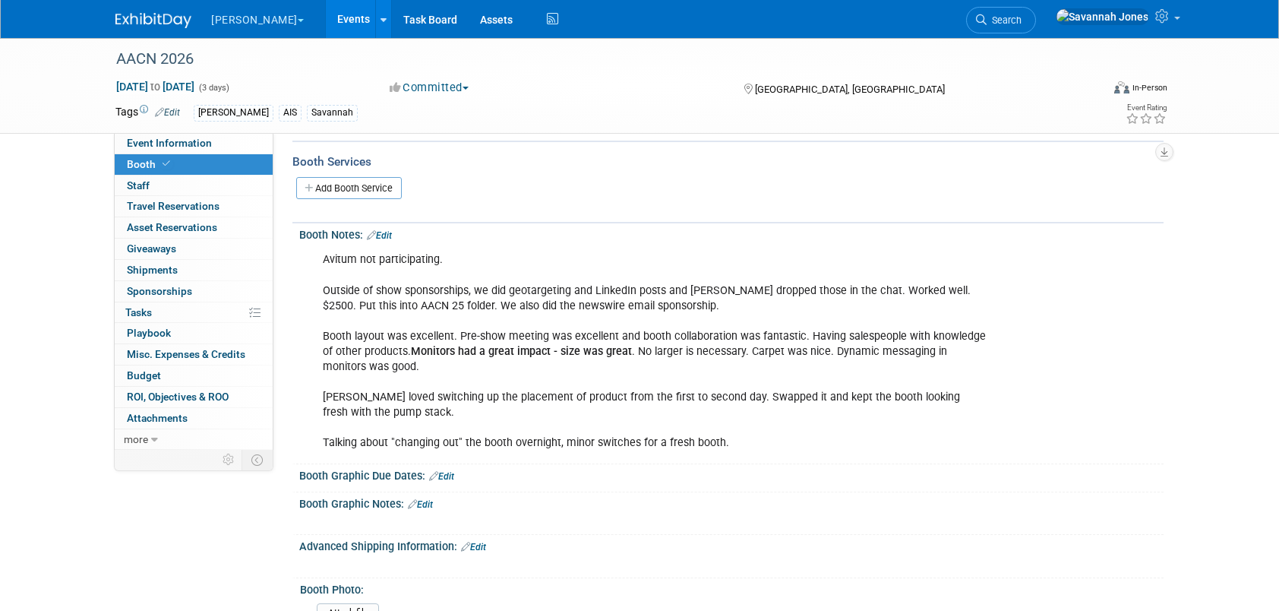
click at [326, 22] on link "Events" at bounding box center [353, 19] width 55 height 38
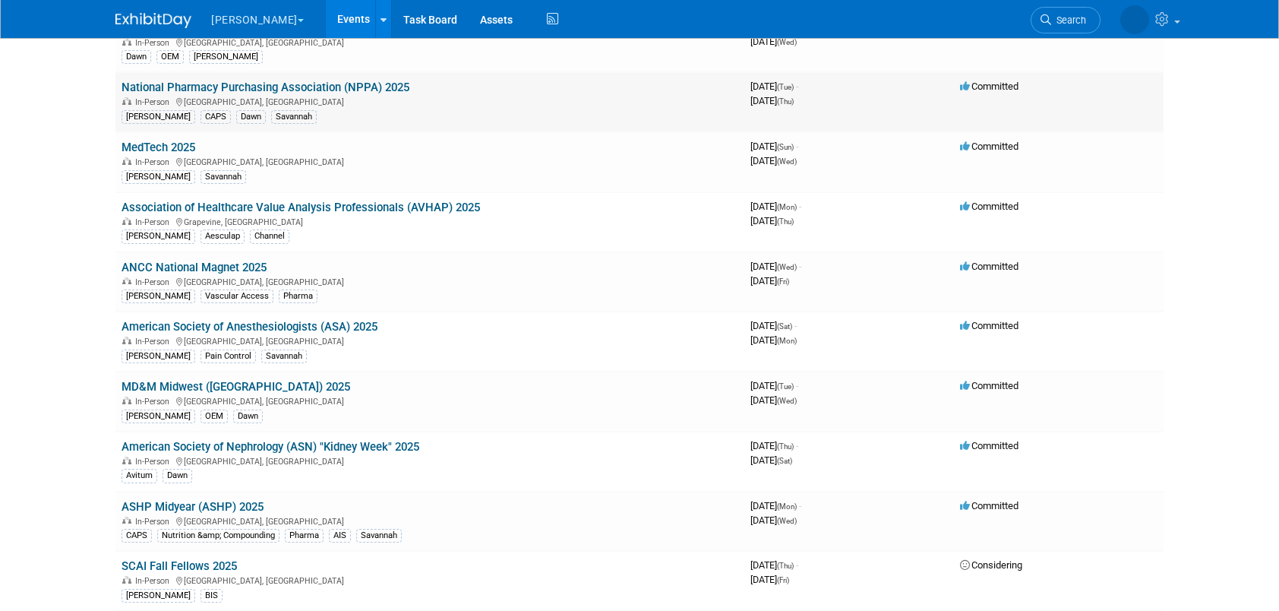
scroll to position [228, 0]
